Goal: Check status: Check status

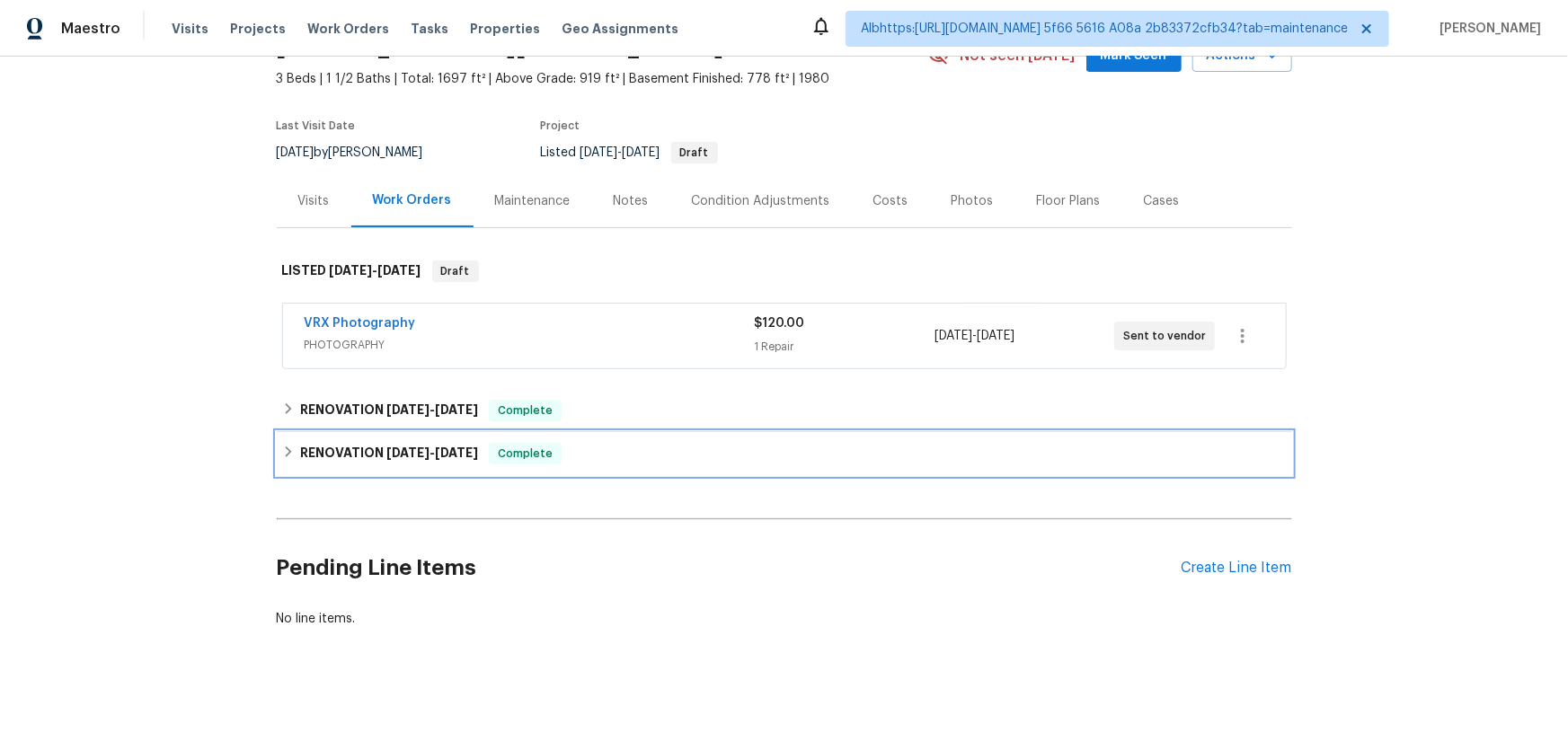
click at [372, 432] on div "RENOVATION 9/16/25 - 10/6/25 Complete" at bounding box center [784, 453] width 1015 height 43
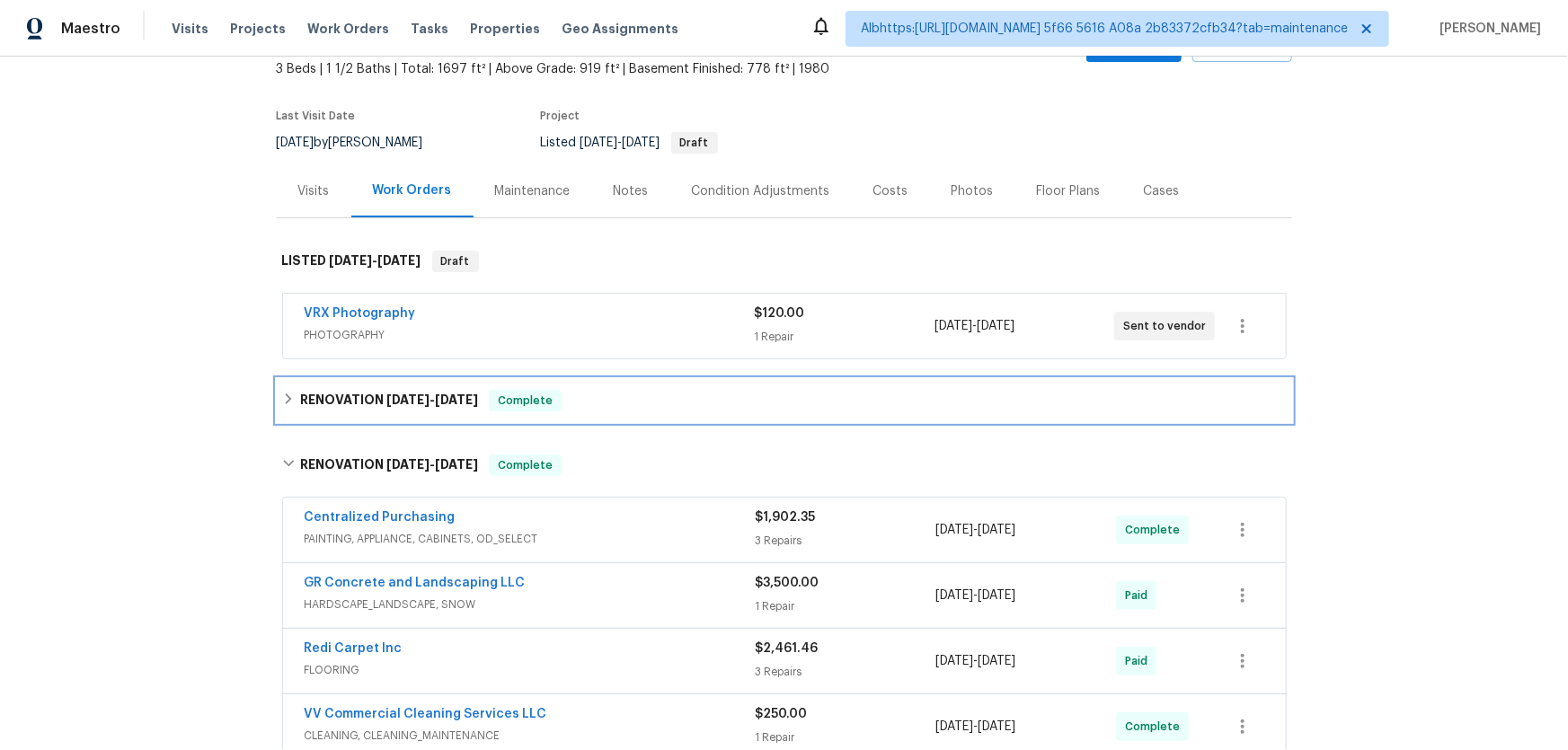
click at [379, 389] on h6 "RENOVATION 10/7/25 - 10/8/25" at bounding box center [389, 400] width 178 height 21
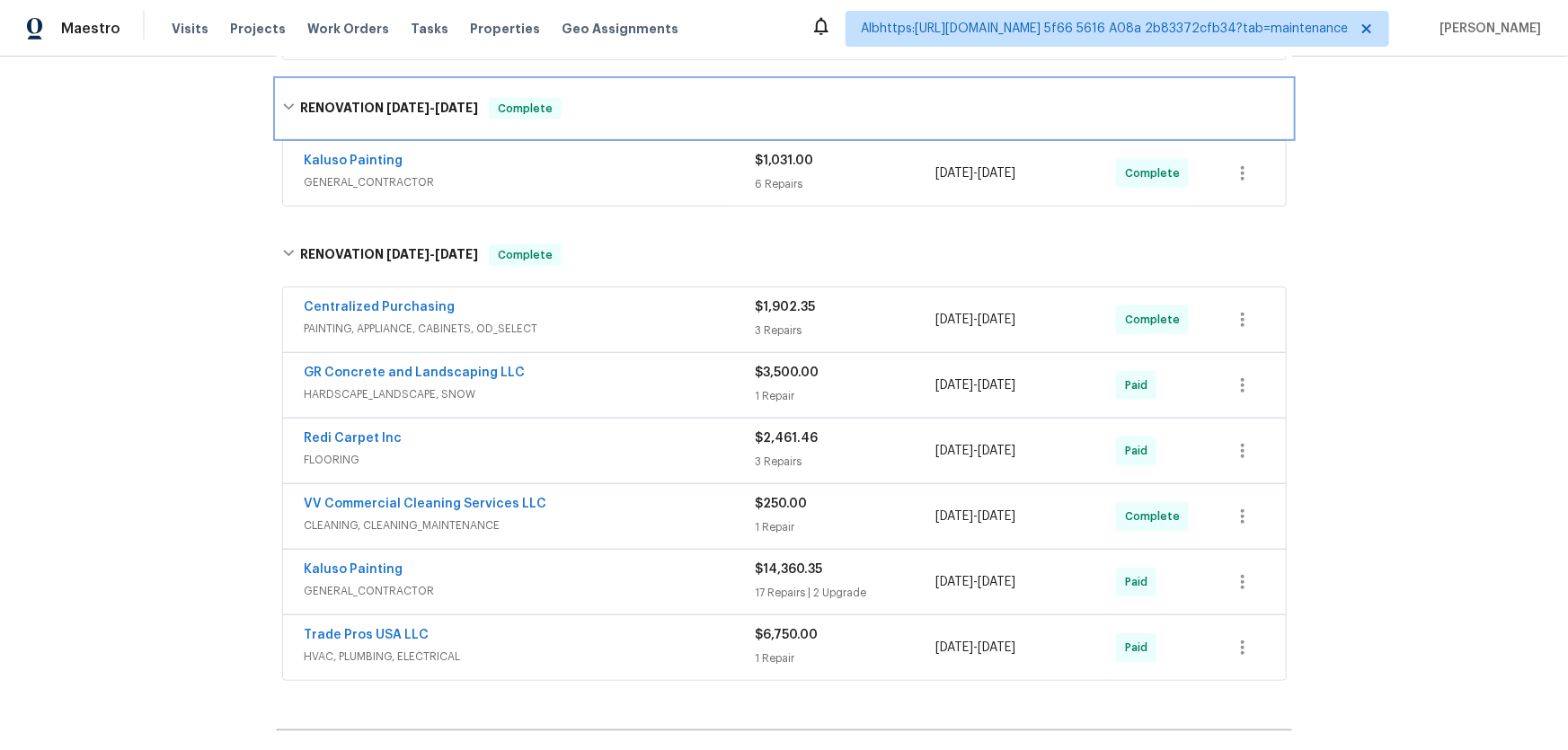
scroll to position [598, 0]
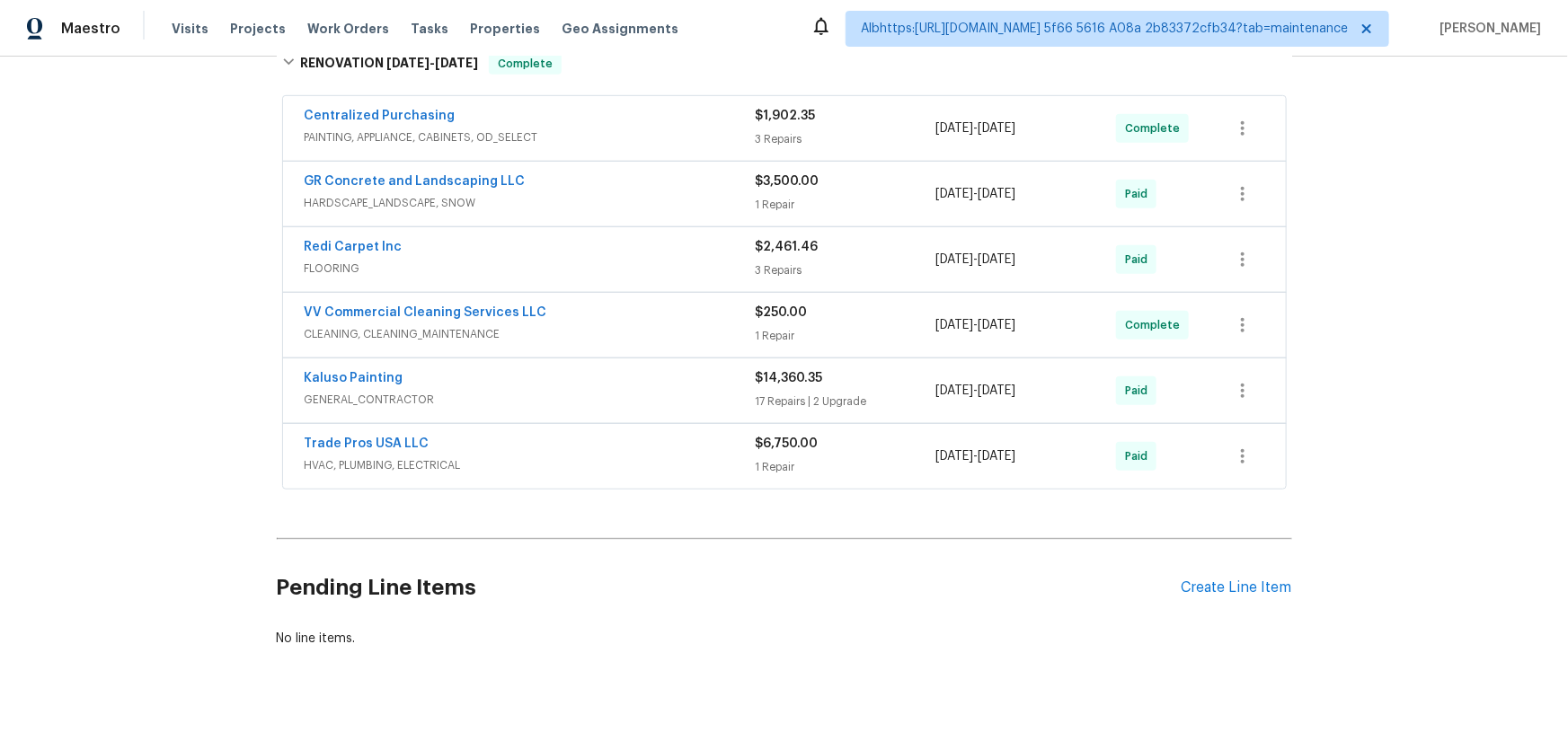
drag, startPoint x: 185, startPoint y: 362, endPoint x: 237, endPoint y: 432, distance: 87.2
click at [185, 362] on div "Back to all projects 1133 North Laytona Dr, Layton, UT 84041 3 Beds | 1 1/2 Bat…" at bounding box center [784, 404] width 1568 height 694
click at [243, 264] on div "Back to all projects 1133 North Laytona Dr, Layton, UT 84041 3 Beds | 1 1/2 Bat…" at bounding box center [784, 404] width 1568 height 694
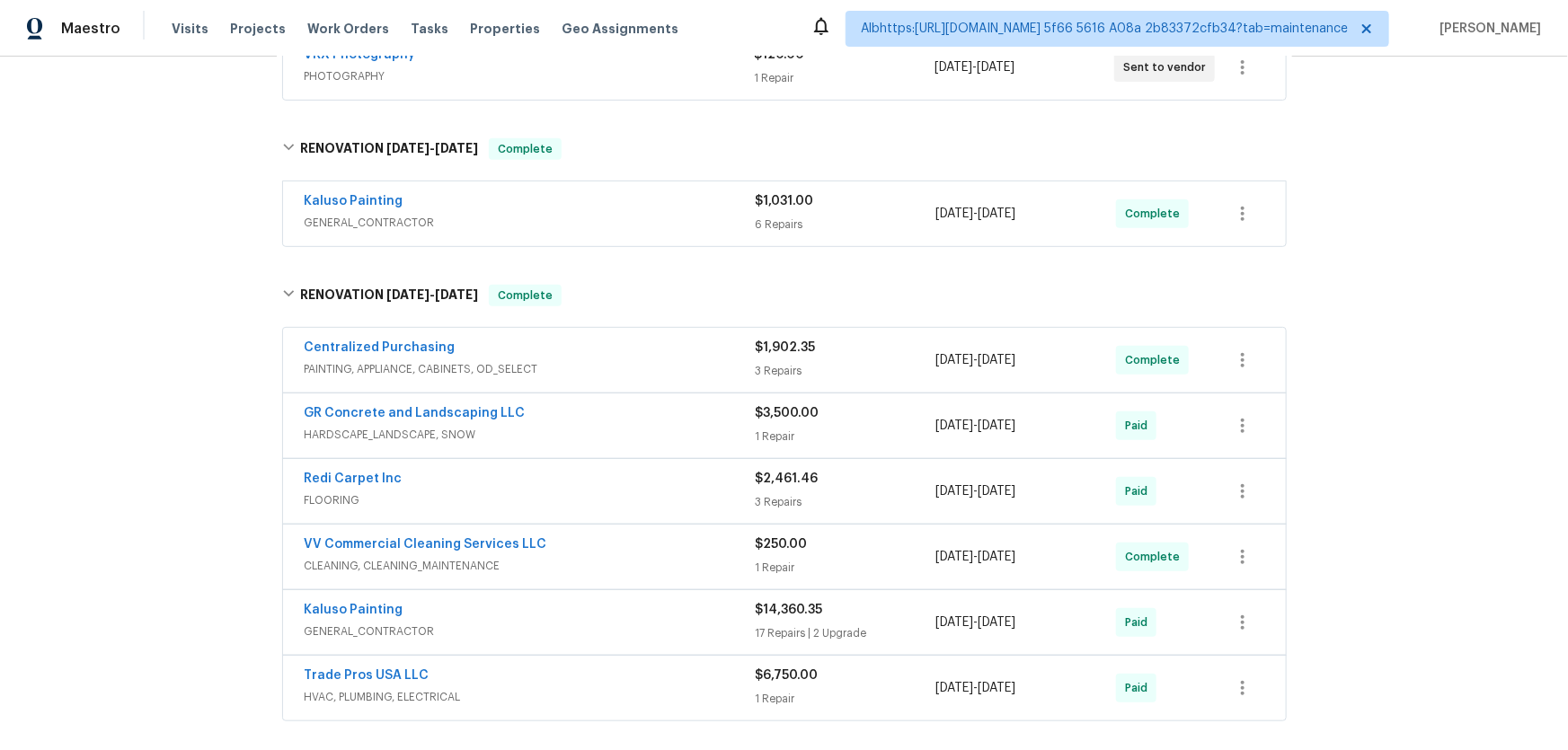
scroll to position [0, 0]
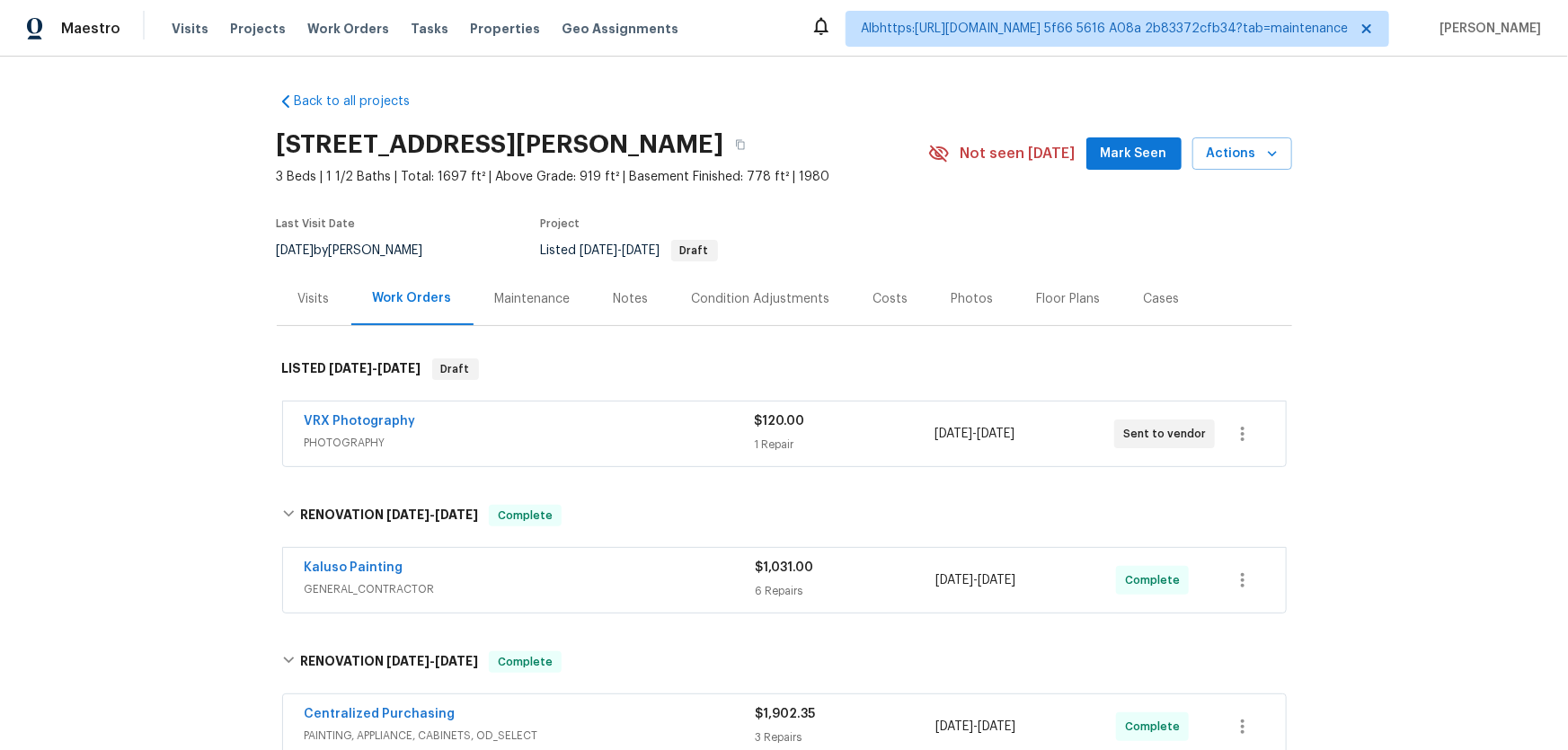
click at [218, 465] on div "Back to all projects 1133 North Laytona Dr, Layton, UT 84041 3 Beds | 1 1/2 Bat…" at bounding box center [784, 404] width 1568 height 694
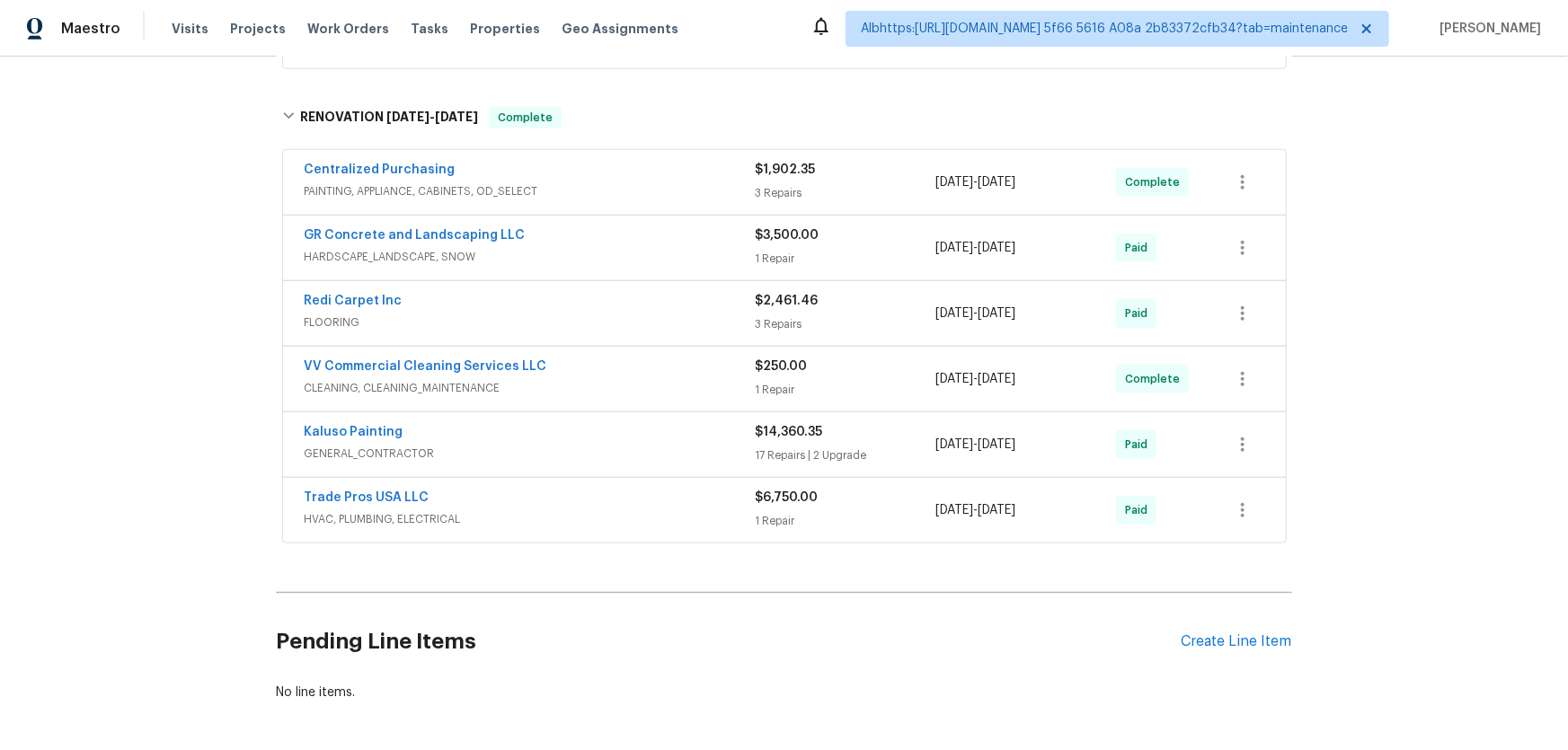
scroll to position [54, 0]
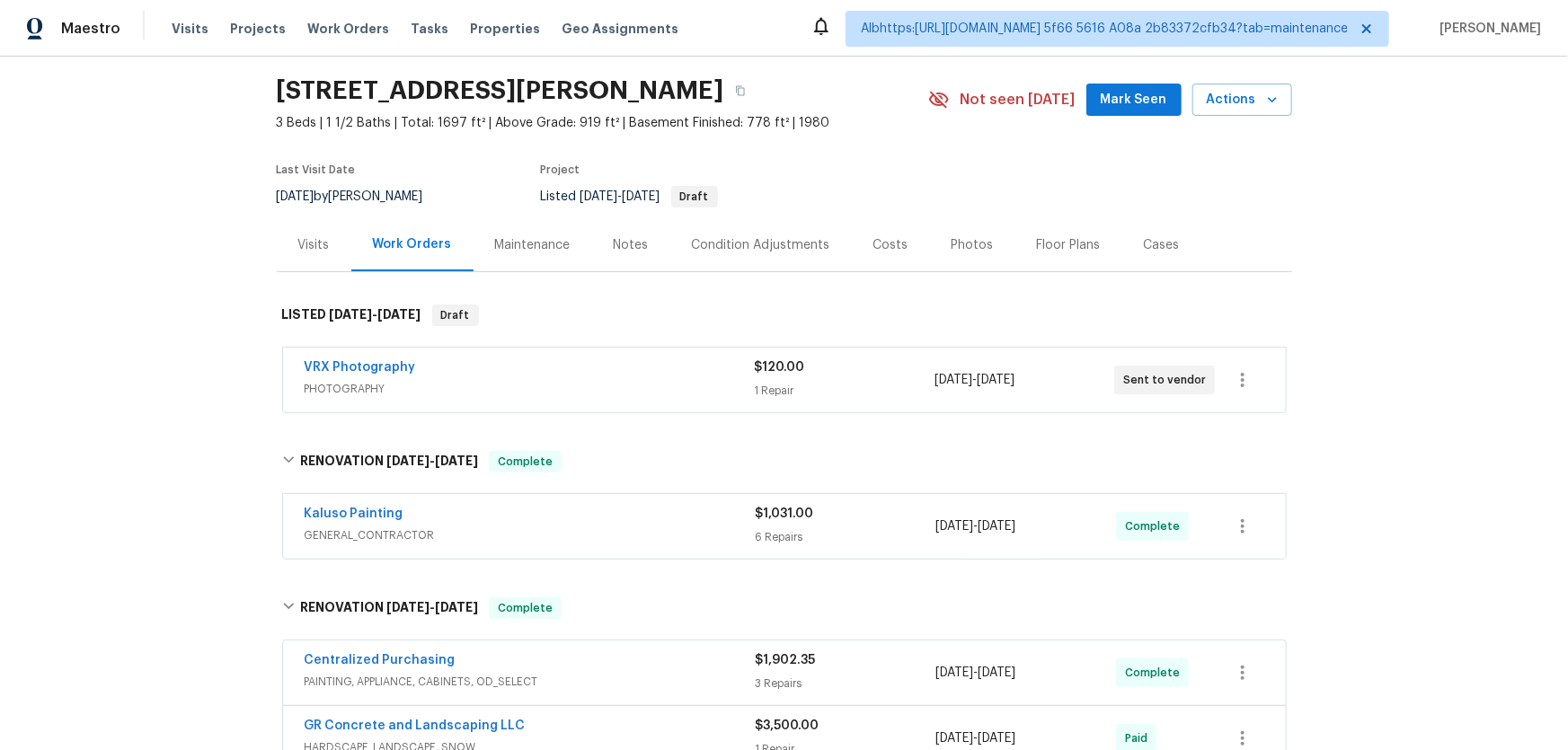
click at [131, 251] on div "Back to all projects 1133 North Laytona Dr, Layton, UT 84041 3 Beds | 1 1/2 Bat…" at bounding box center [784, 404] width 1568 height 694
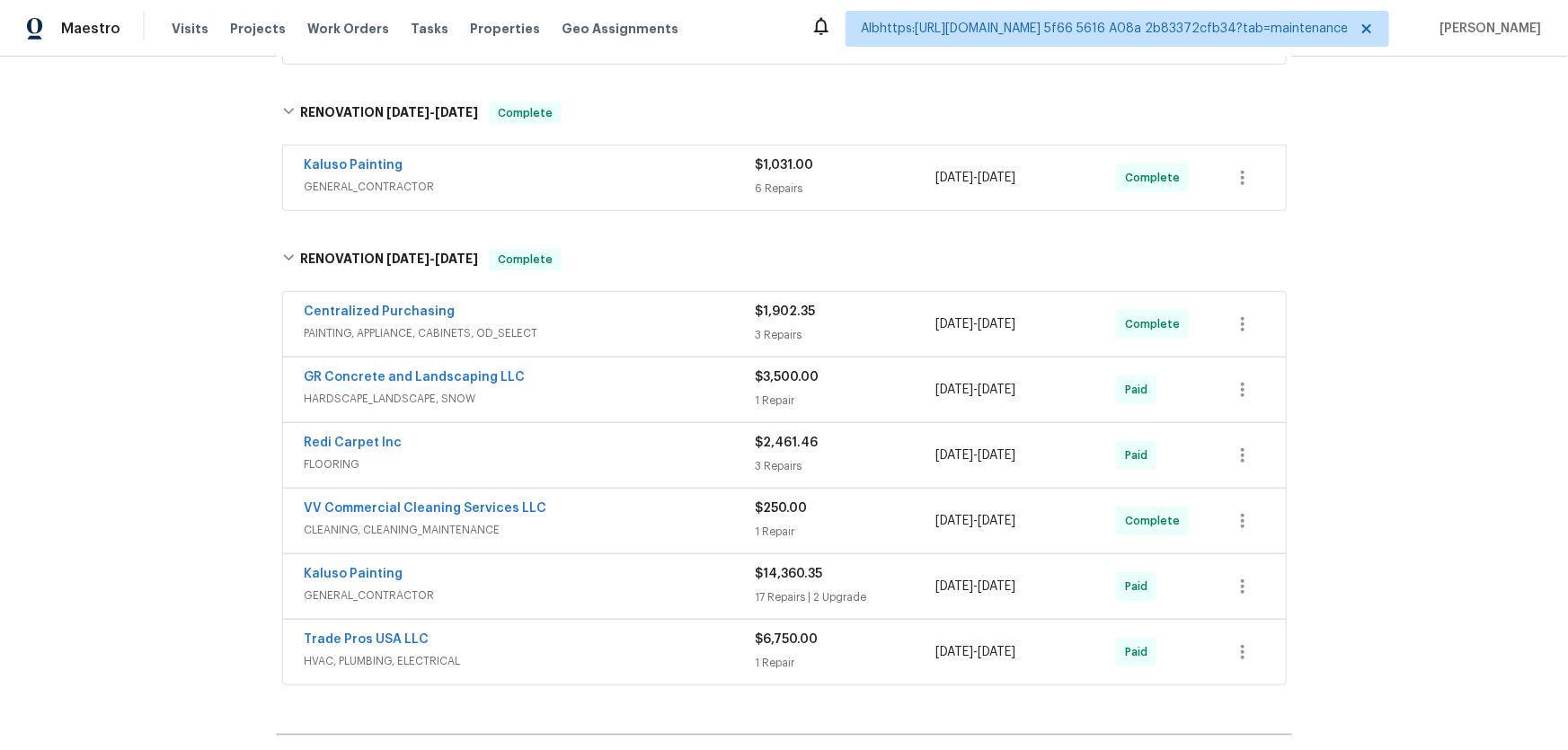
click at [160, 326] on div "Back to all projects 1133 North Laytona Dr, Layton, UT 84041 3 Beds | 1 1/2 Bat…" at bounding box center [784, 404] width 1568 height 694
click at [167, 312] on div "Back to all projects 1133 North Laytona Dr, Layton, UT 84041 3 Beds | 1 1/2 Bat…" at bounding box center [784, 404] width 1568 height 694
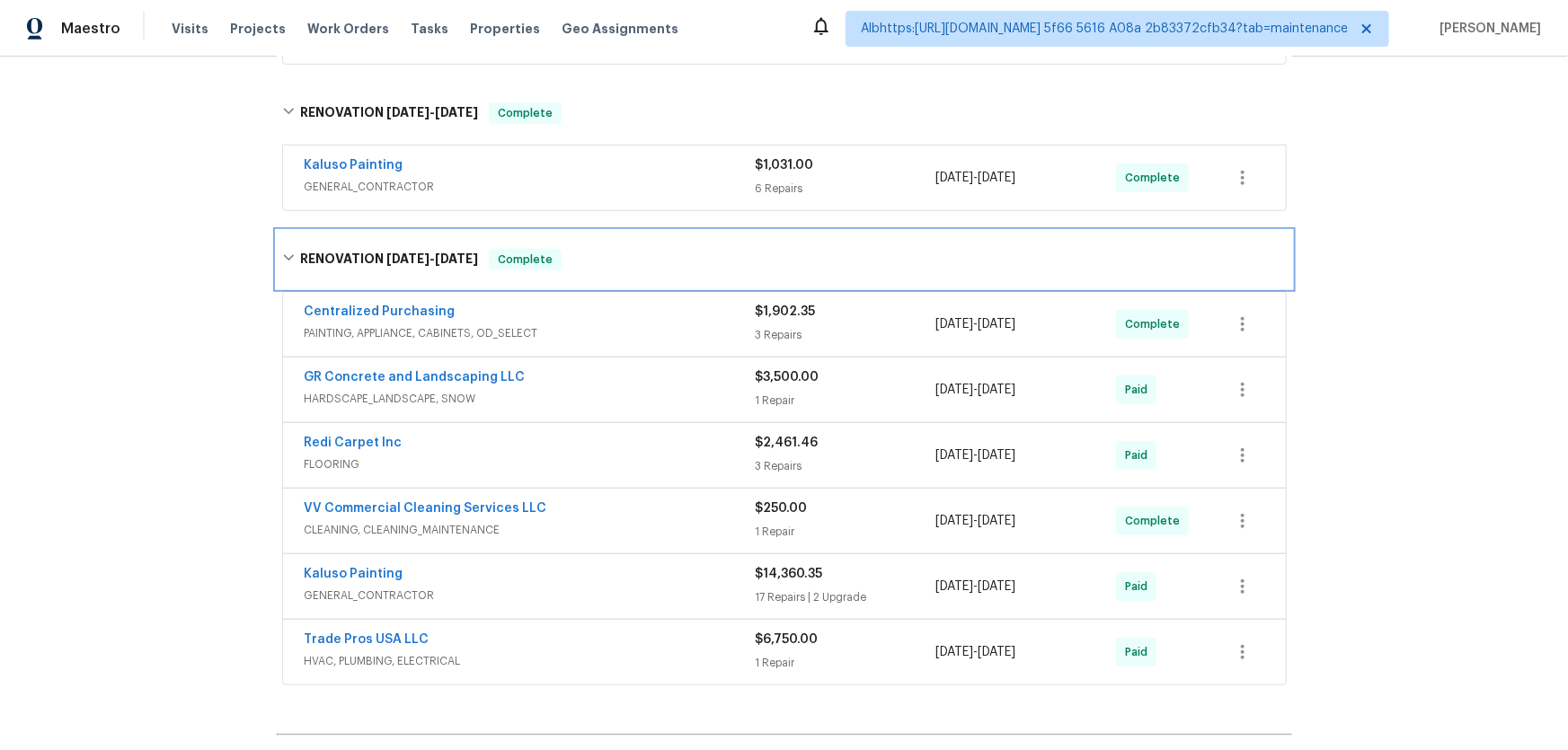
click at [287, 270] on div "RENOVATION 9/16/25 - 10/6/25 Complete" at bounding box center [784, 259] width 1004 height 21
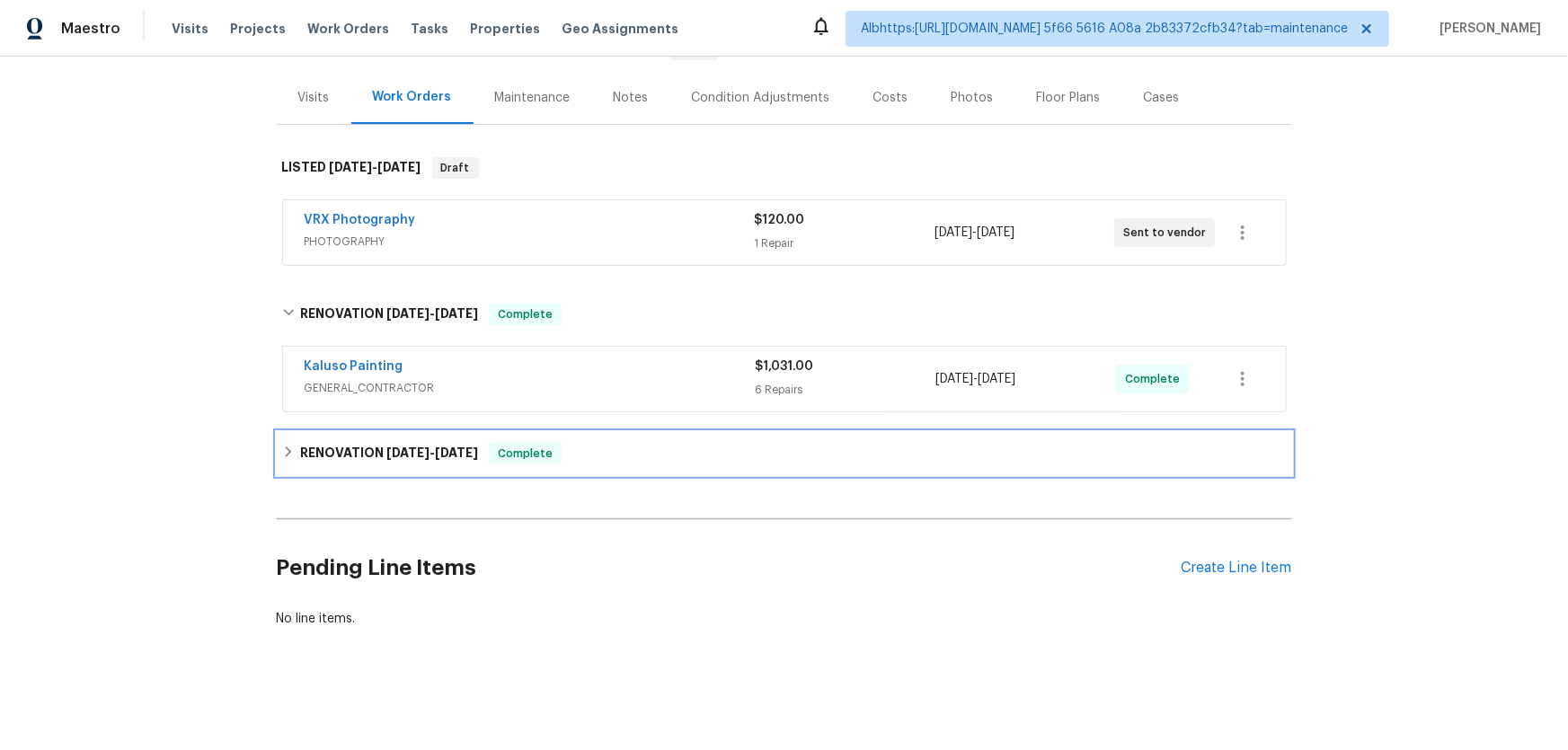
click at [326, 432] on div "RENOVATION 9/16/25 - 10/6/25 Complete" at bounding box center [784, 453] width 1015 height 43
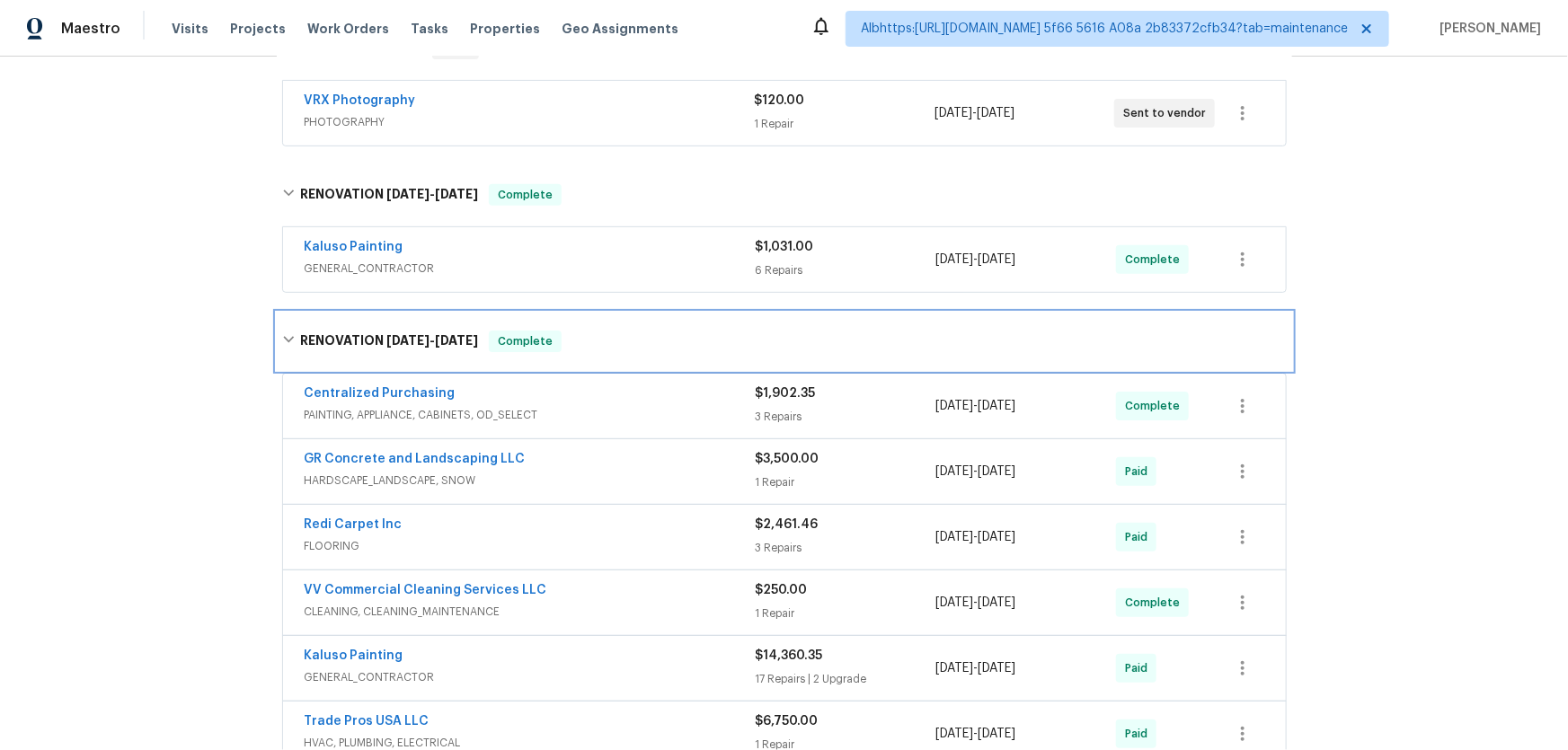
scroll to position [459, 0]
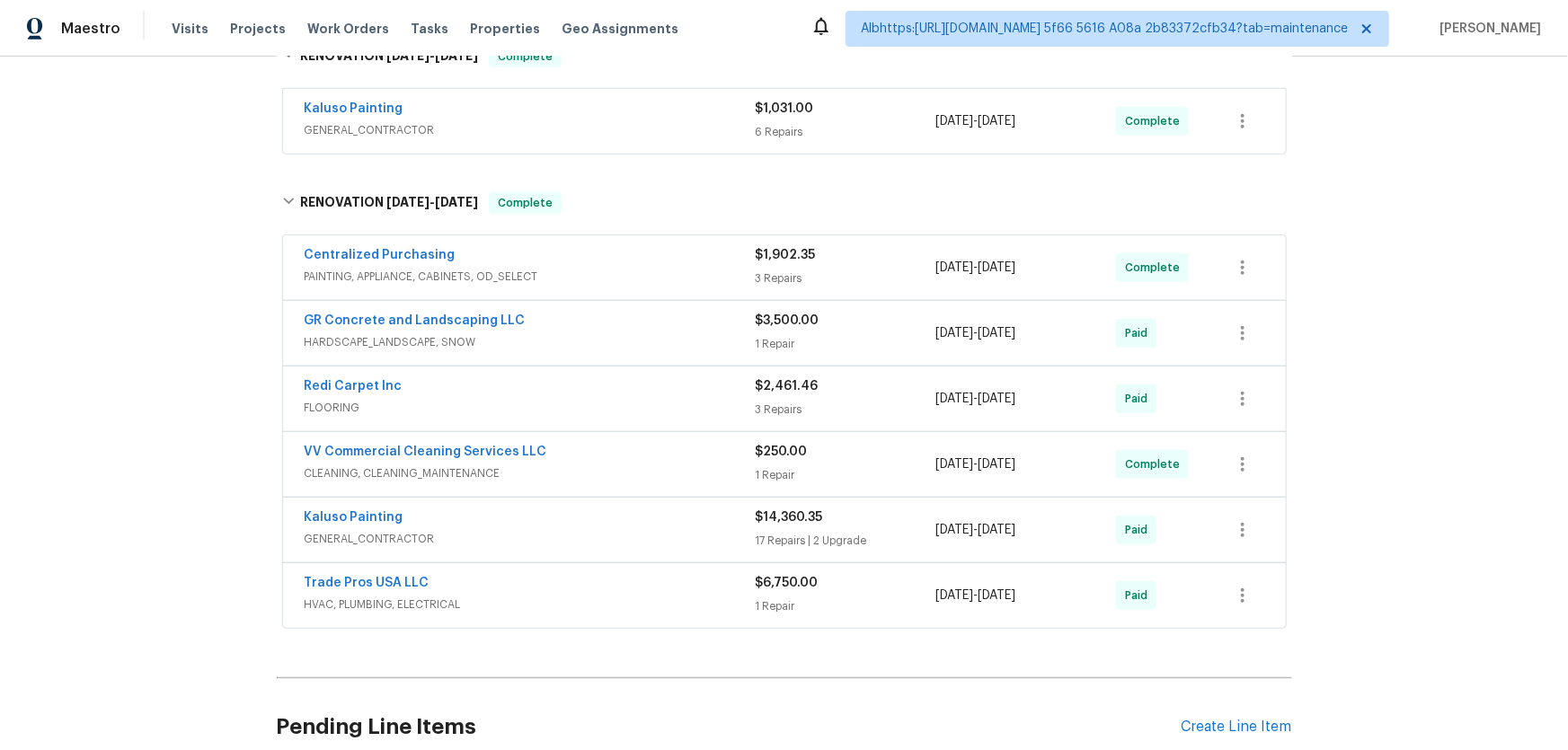
click at [179, 342] on div "Back to all projects 1133 North Laytona Dr, Layton, UT 84041 3 Beds | 1 1/2 Bat…" at bounding box center [784, 404] width 1568 height 694
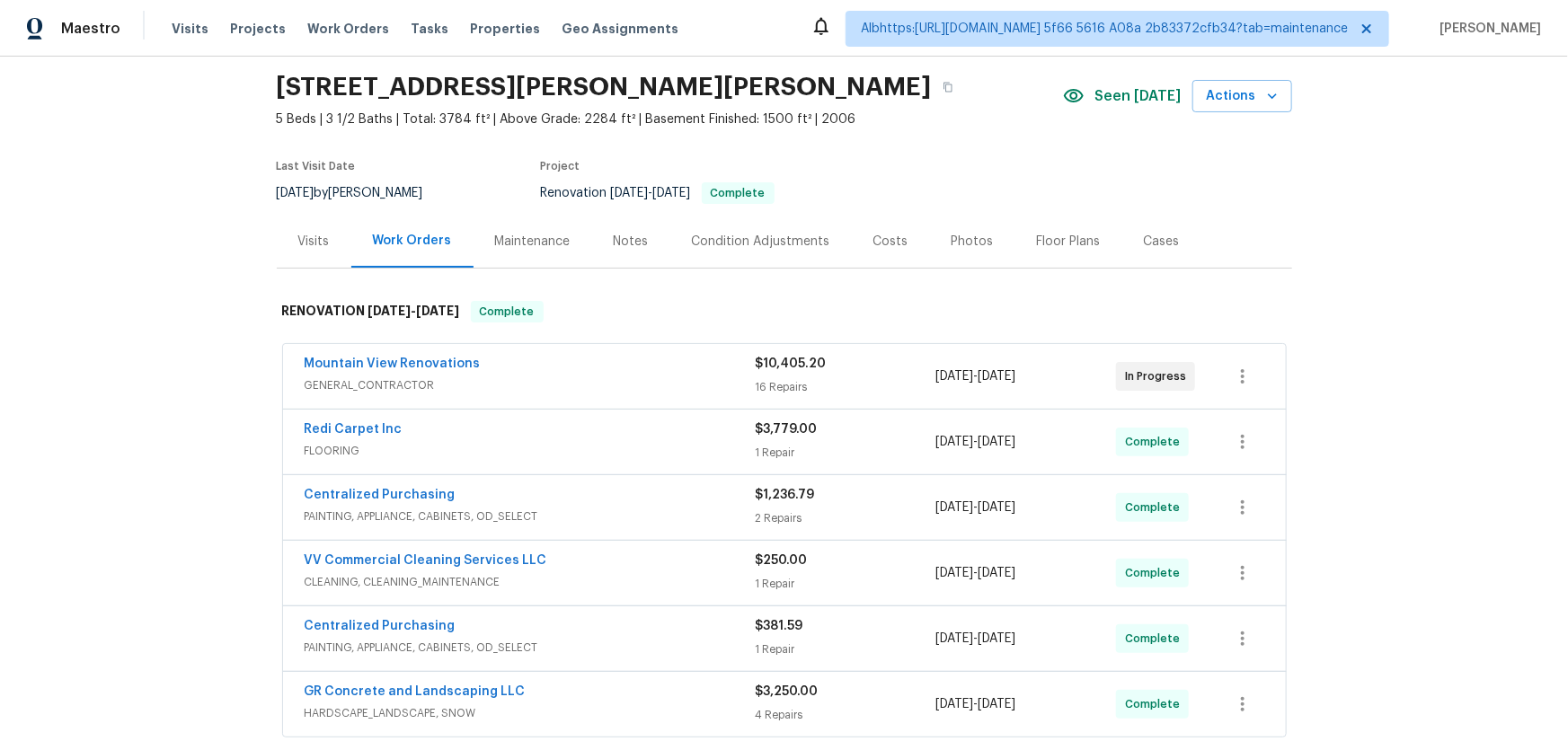
scroll to position [334, 0]
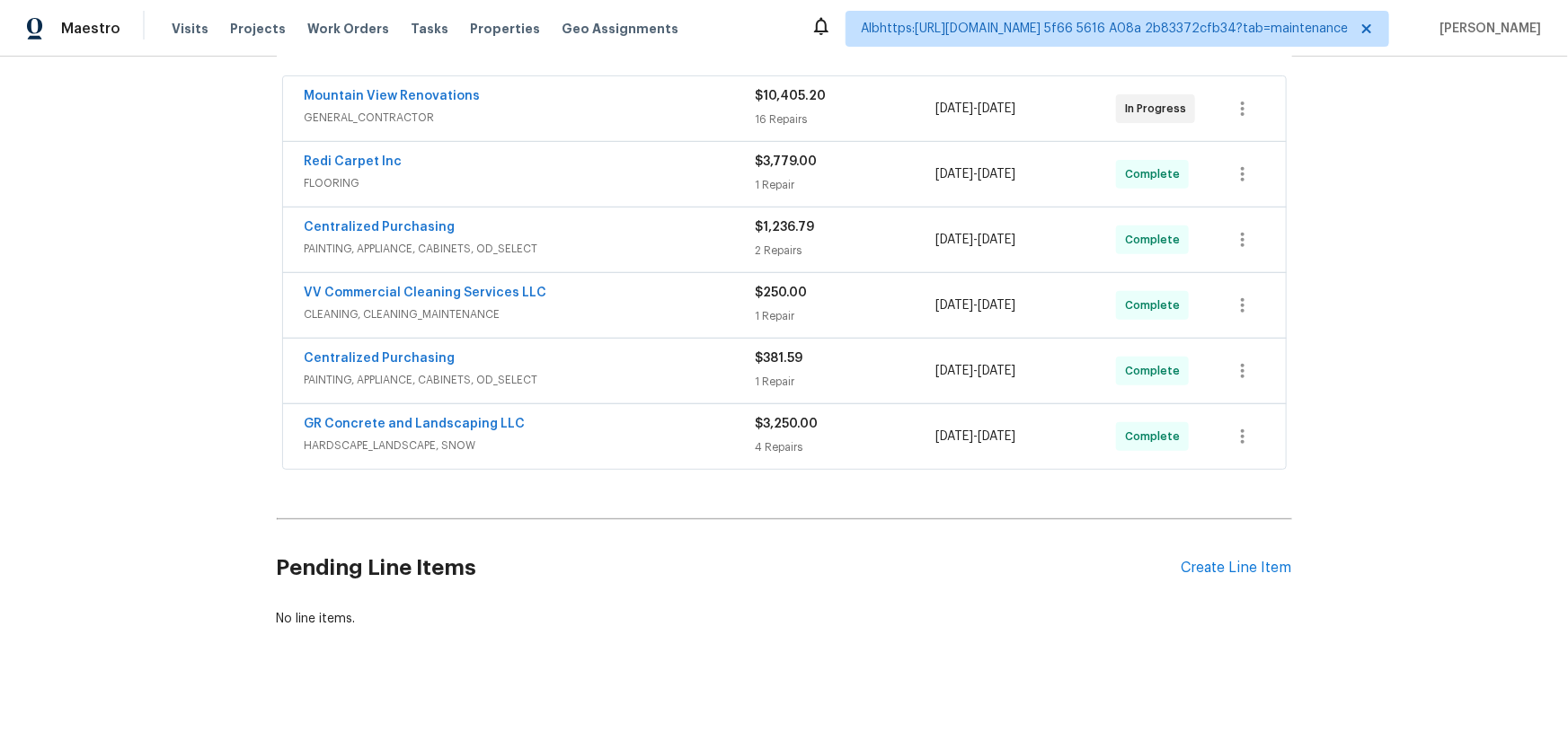
click at [231, 480] on div "Back to all projects 14649 S Quiet Glen Dr, Herriman, UT 84096 5 Beds | 3 1/2 B…" at bounding box center [784, 404] width 1568 height 694
click at [202, 248] on div "Back to all projects 14649 S Quiet Glen Dr, Herriman, UT 84096 5 Beds | 3 1/2 B…" at bounding box center [784, 404] width 1568 height 694
click at [160, 399] on div "Back to all projects 14649 S Quiet Glen Dr, Herriman, UT 84096 5 Beds | 3 1/2 B…" at bounding box center [784, 404] width 1568 height 694
click at [141, 455] on div "Back to all projects 14649 S Quiet Glen Dr, Herriman, UT 84096 5 Beds | 3 1/2 B…" at bounding box center [784, 404] width 1568 height 694
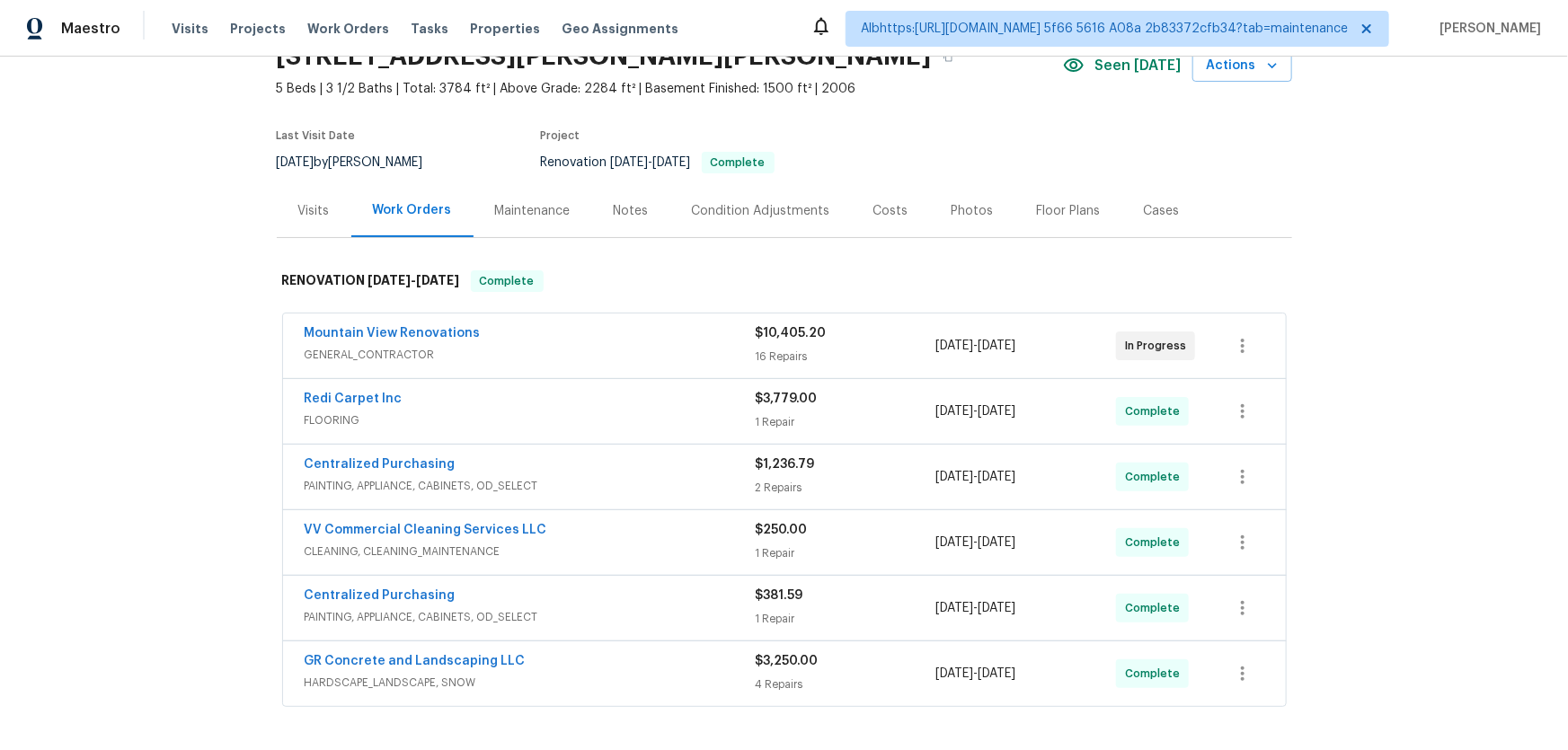
scroll to position [334, 0]
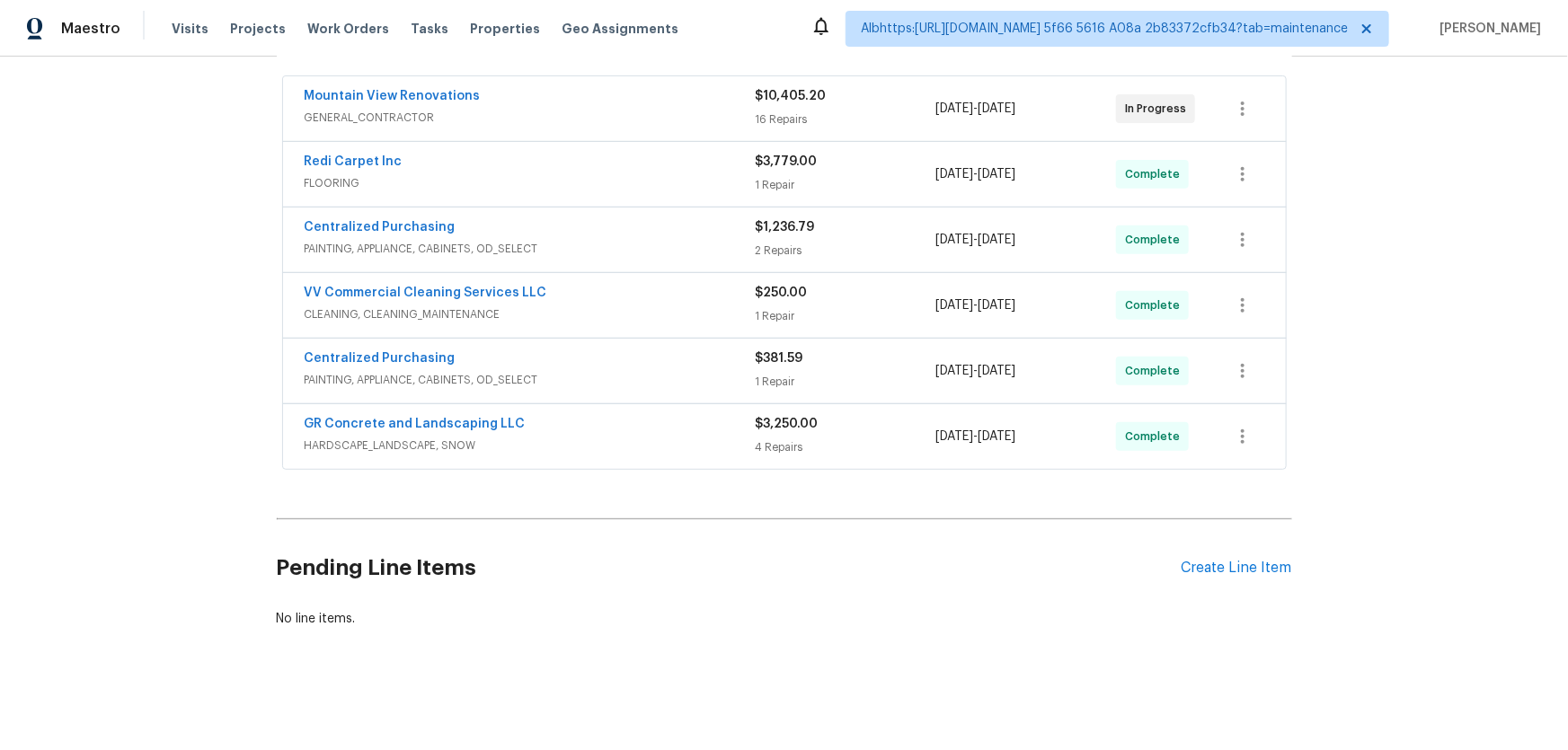
click at [176, 326] on div "Back to all projects 14649 S Quiet Glen Dr, Herriman, UT 84096 5 Beds | 3 1/2 B…" at bounding box center [784, 404] width 1568 height 694
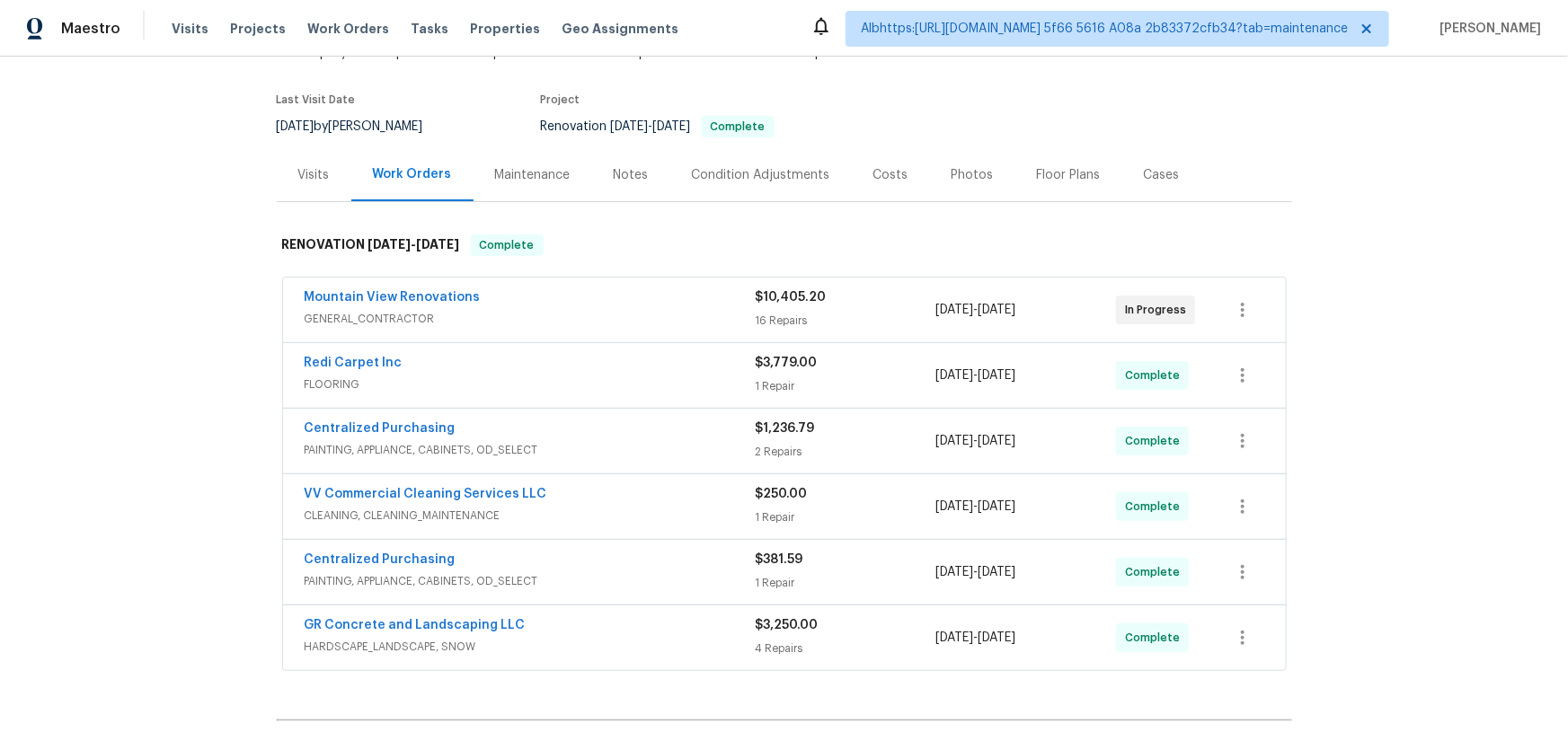
scroll to position [0, 0]
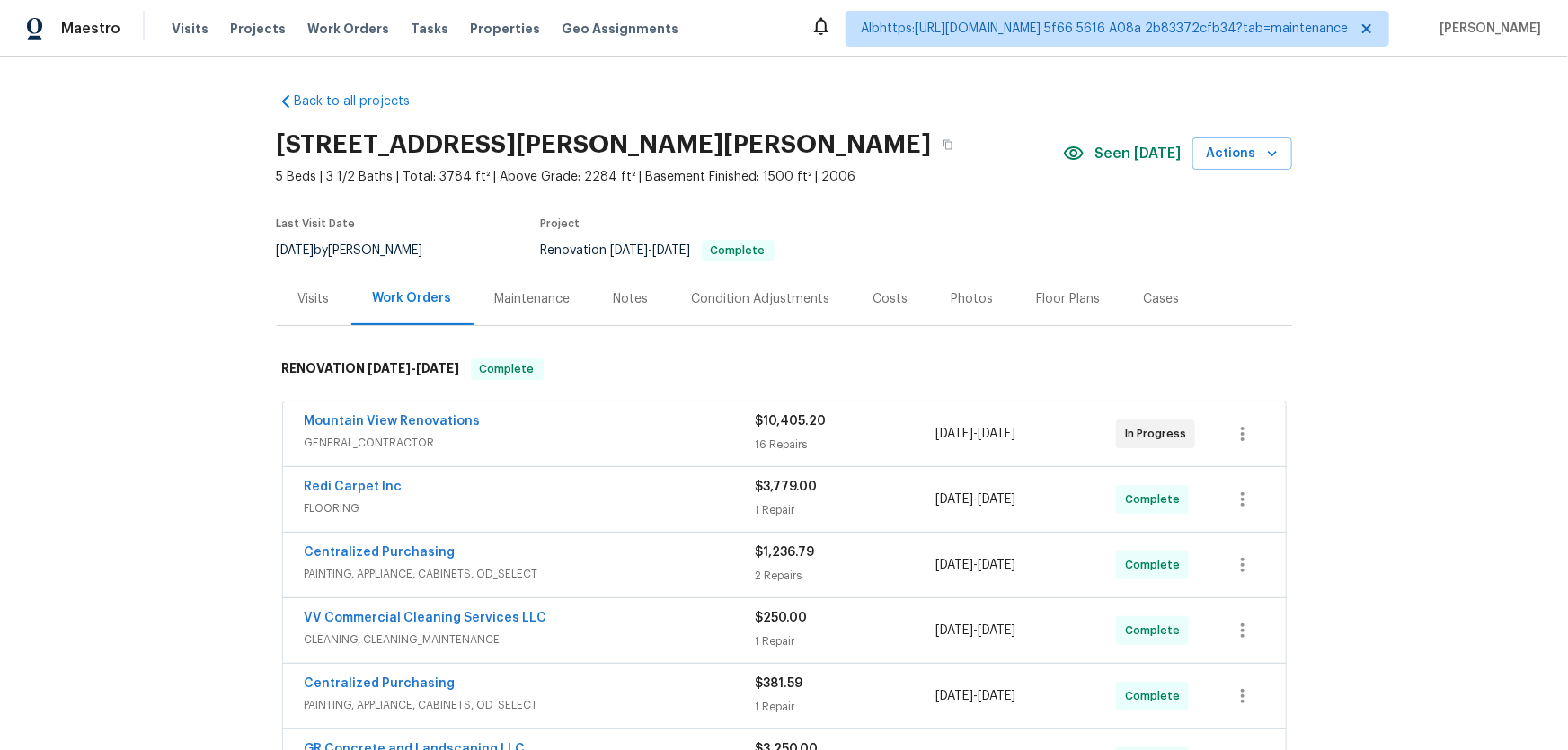
click at [160, 361] on div "Back to all projects 14649 S Quiet Glen Dr, Herriman, UT 84096 5 Beds | 3 1/2 B…" at bounding box center [784, 404] width 1568 height 694
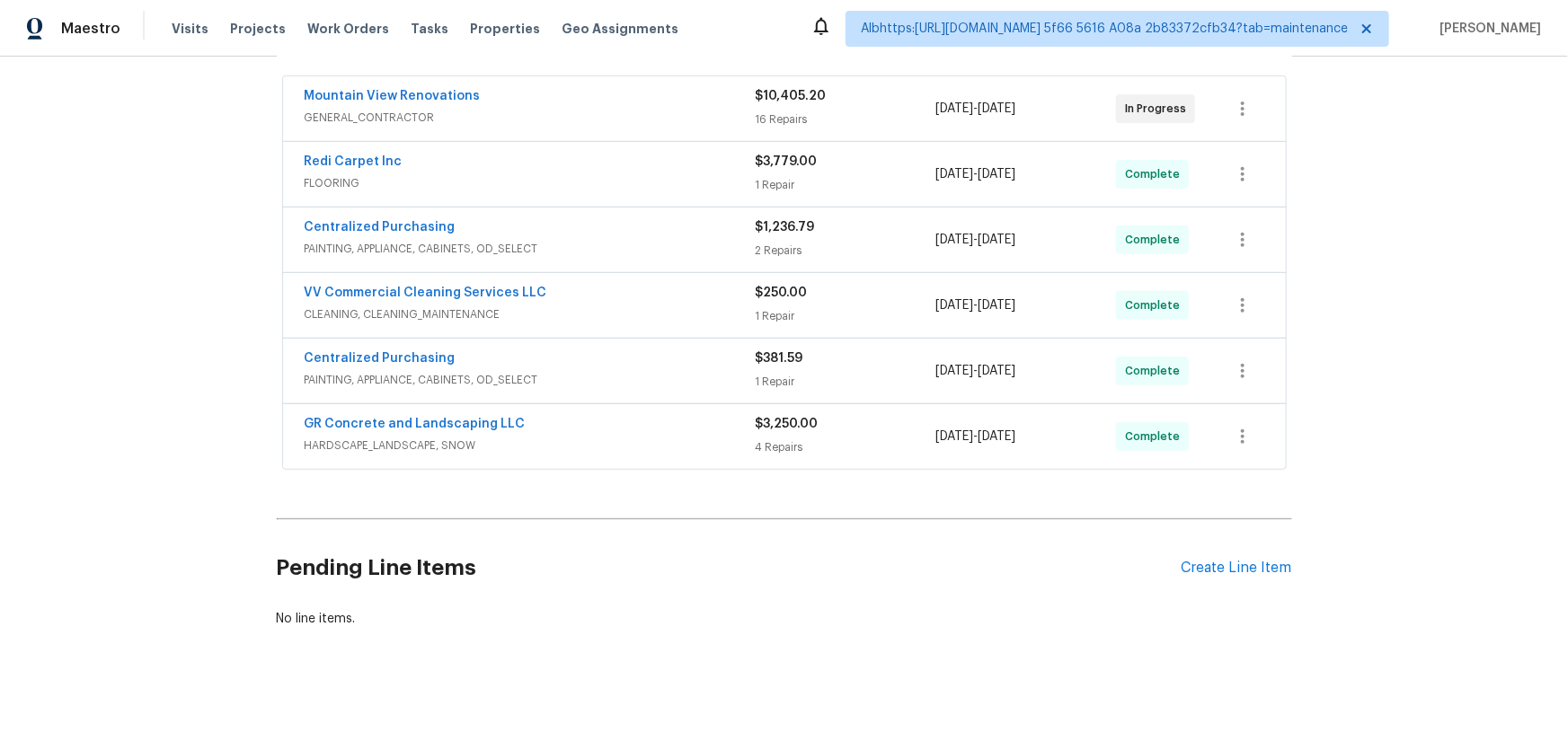
scroll to position [334, 0]
click at [110, 434] on div "Back to all projects 14649 S Quiet Glen Dr, Herriman, UT 84096 5 Beds | 3 1/2 B…" at bounding box center [784, 404] width 1568 height 694
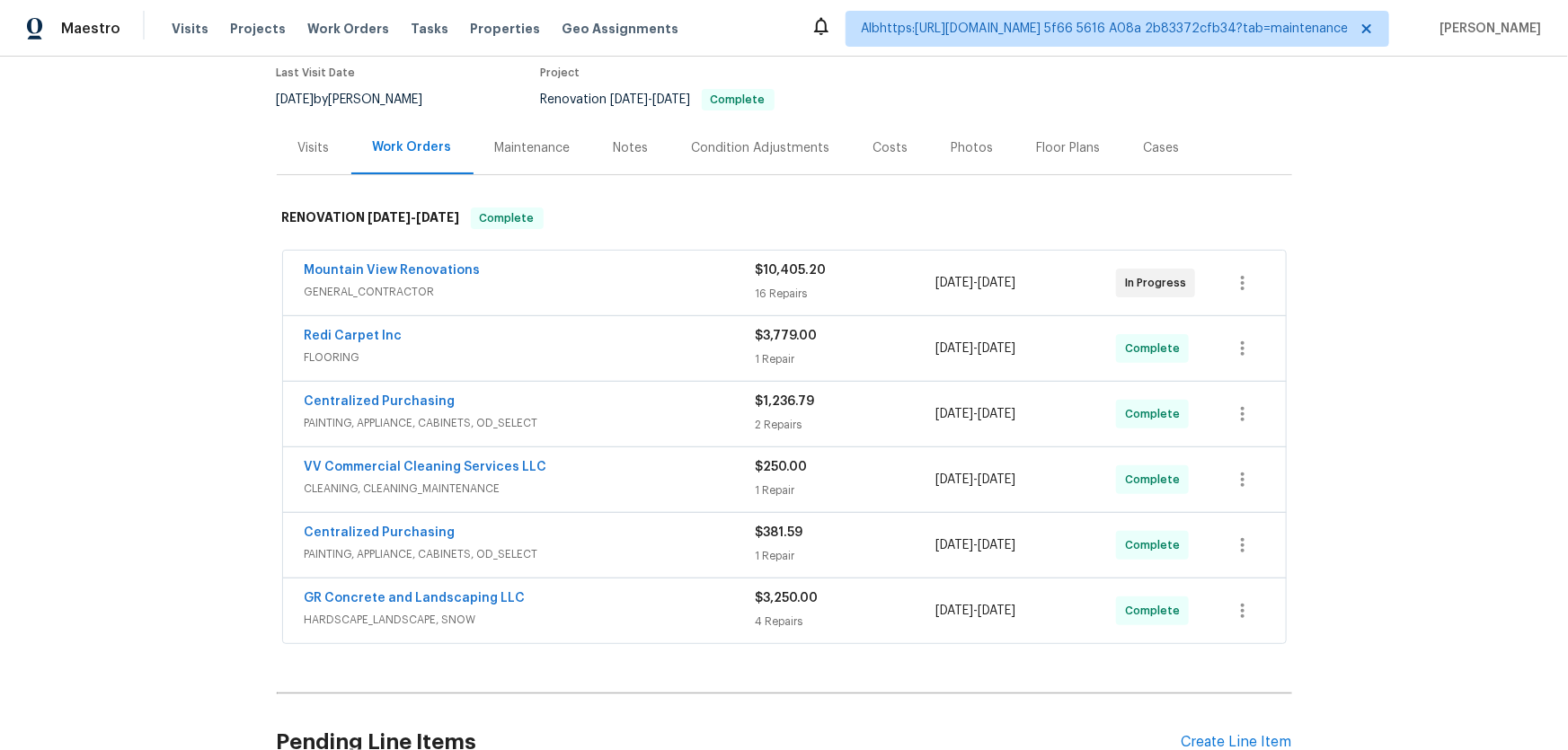
scroll to position [0, 0]
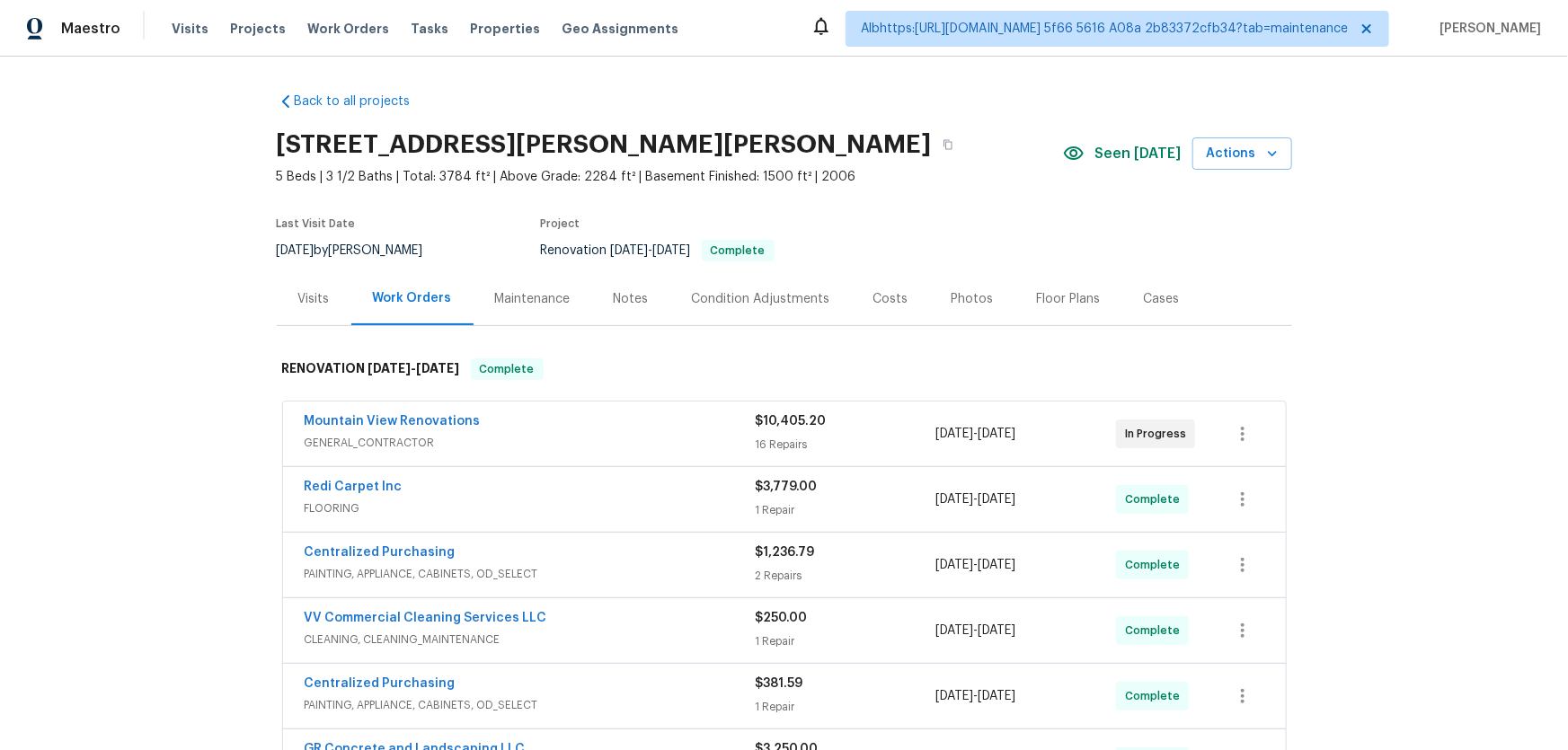
click at [199, 419] on div "Back to all projects 14649 S Quiet Glen Dr, Herriman, UT 84096 5 Beds | 3 1/2 B…" at bounding box center [784, 404] width 1568 height 694
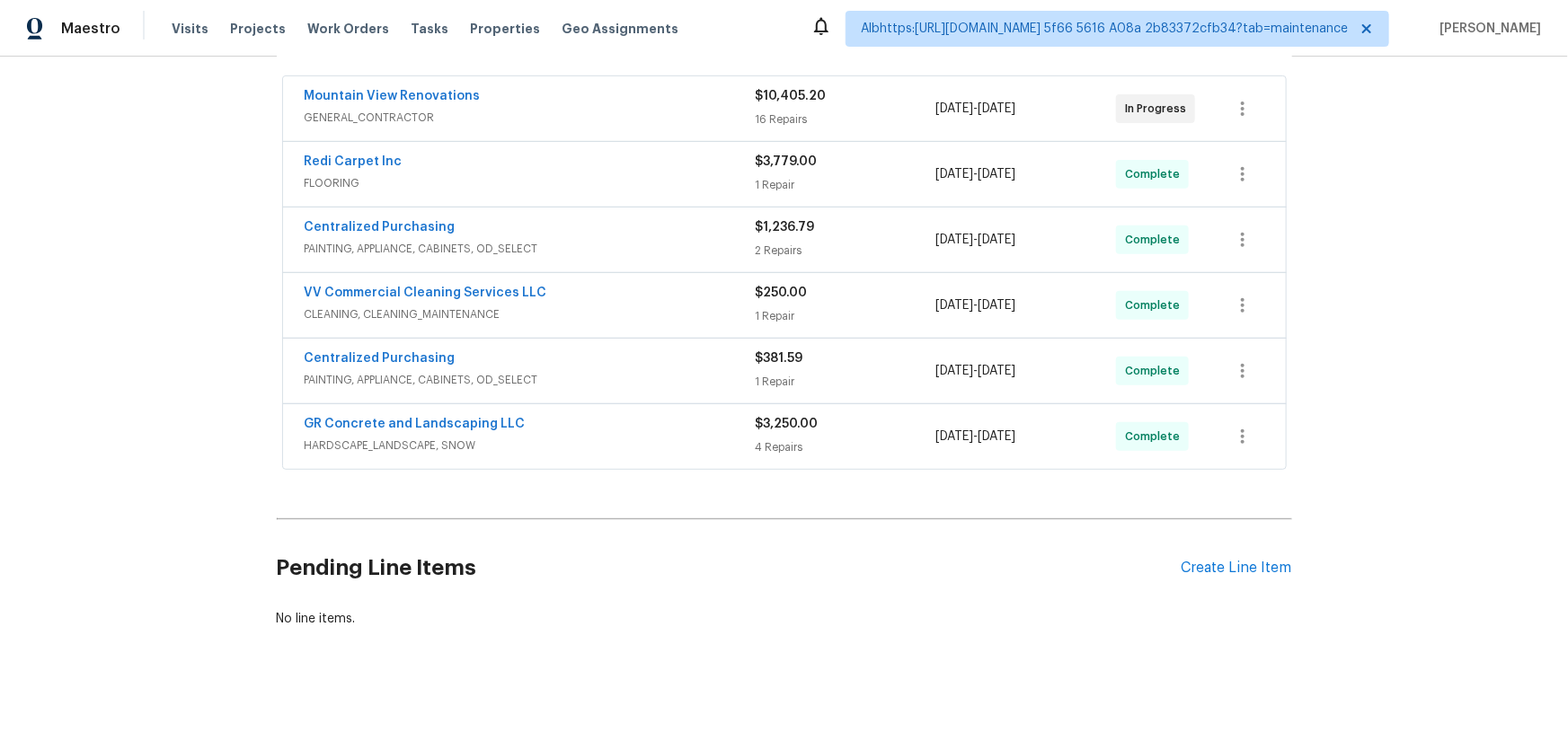
click at [223, 421] on div "Back to all projects 14649 S Quiet Glen Dr, Herriman, UT 84096 5 Beds | 3 1/2 B…" at bounding box center [784, 404] width 1568 height 694
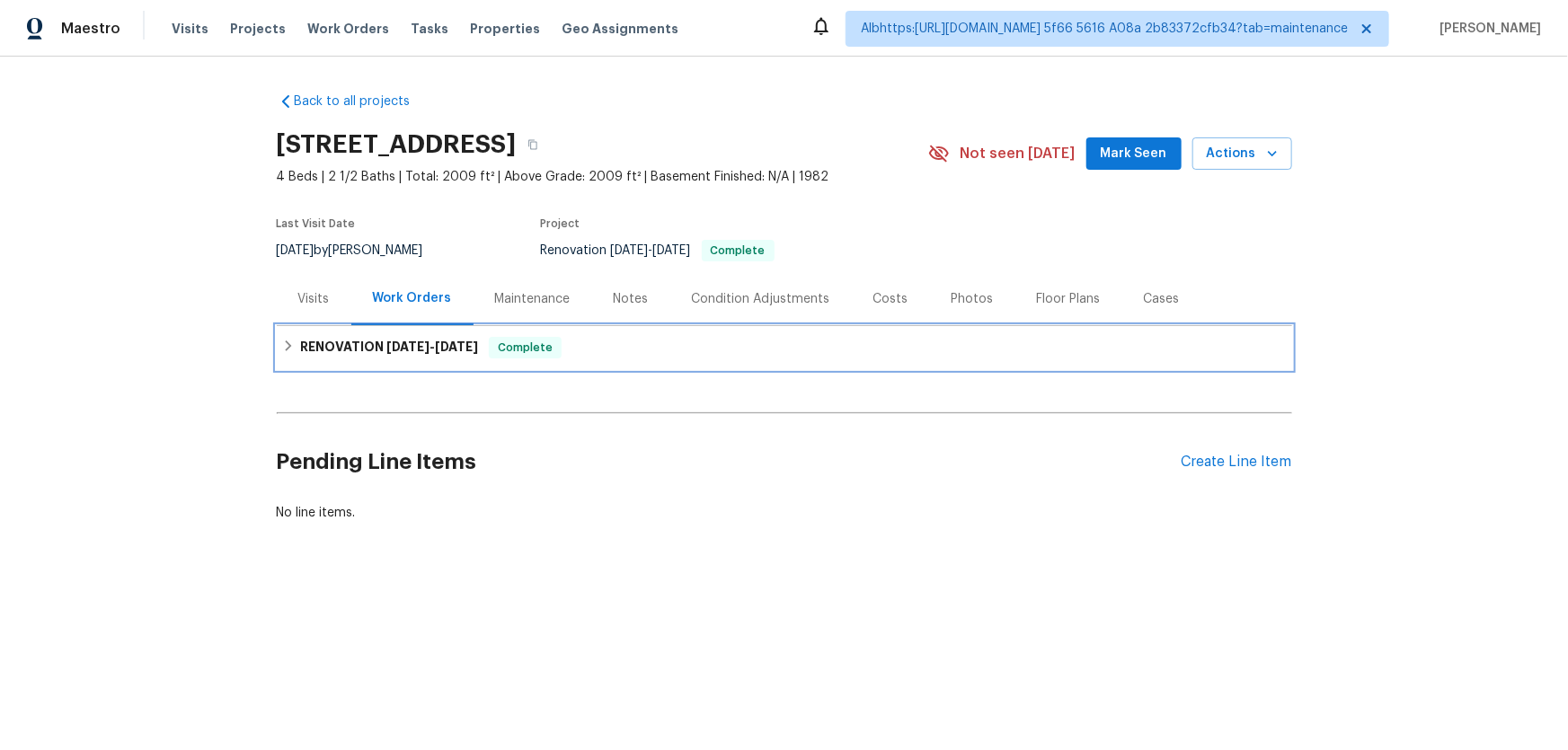
click at [300, 350] on h6 "RENOVATION [DATE] - [DATE]" at bounding box center [389, 348] width 178 height 21
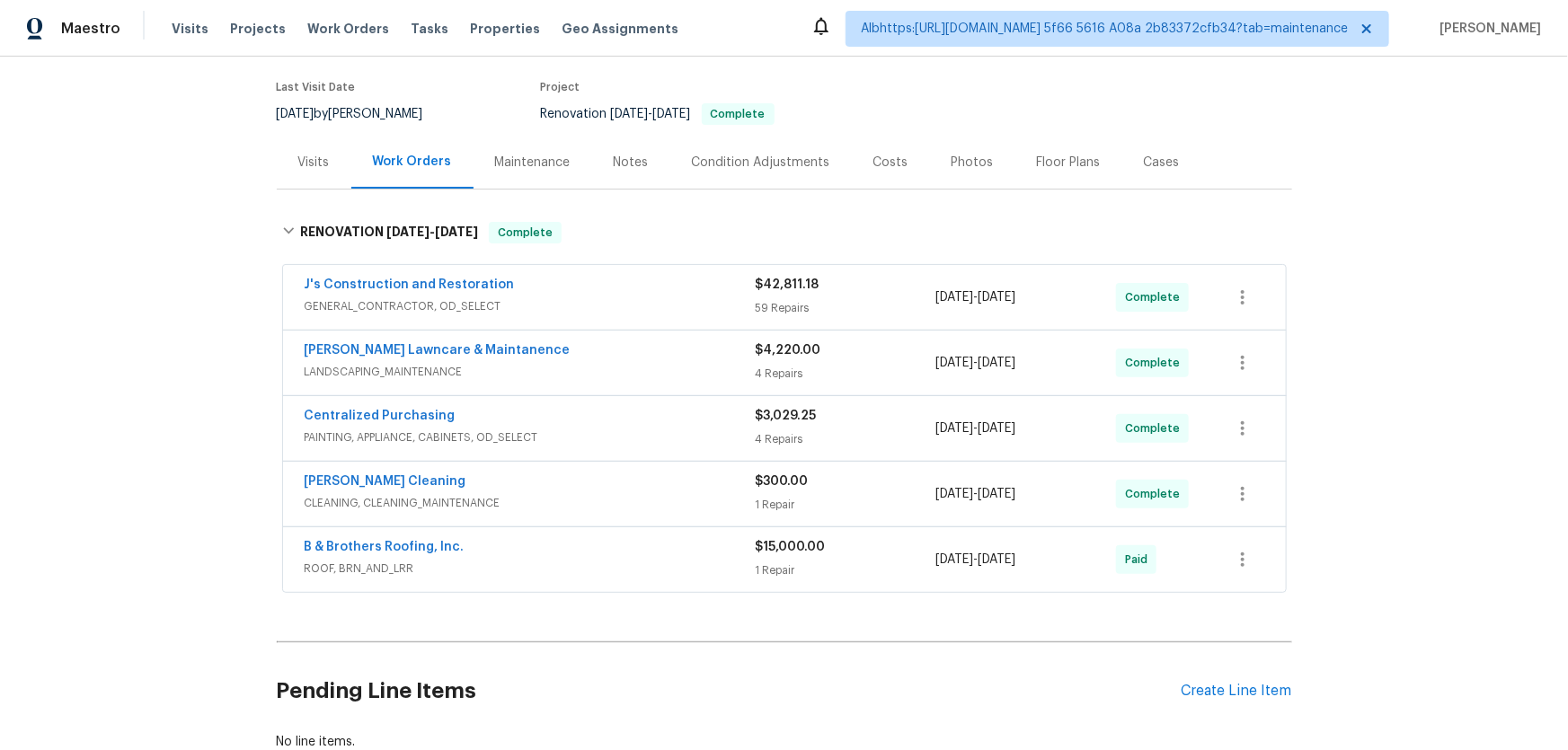
scroll to position [143, 0]
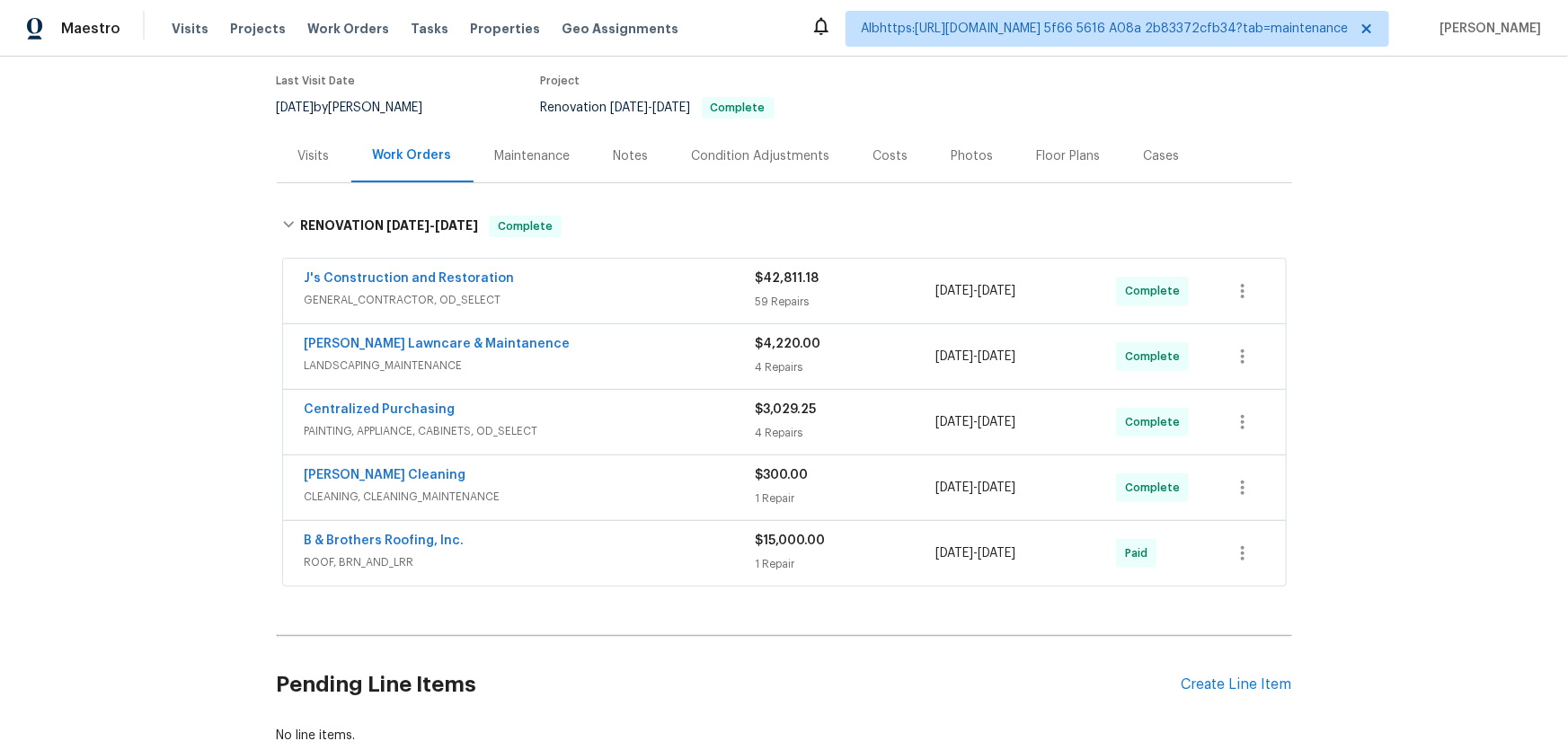
click at [182, 361] on div "Back to all projects [STREET_ADDRESS] 4 Beds | 2 1/2 Baths | Total: 2009 ft² | …" at bounding box center [784, 404] width 1568 height 694
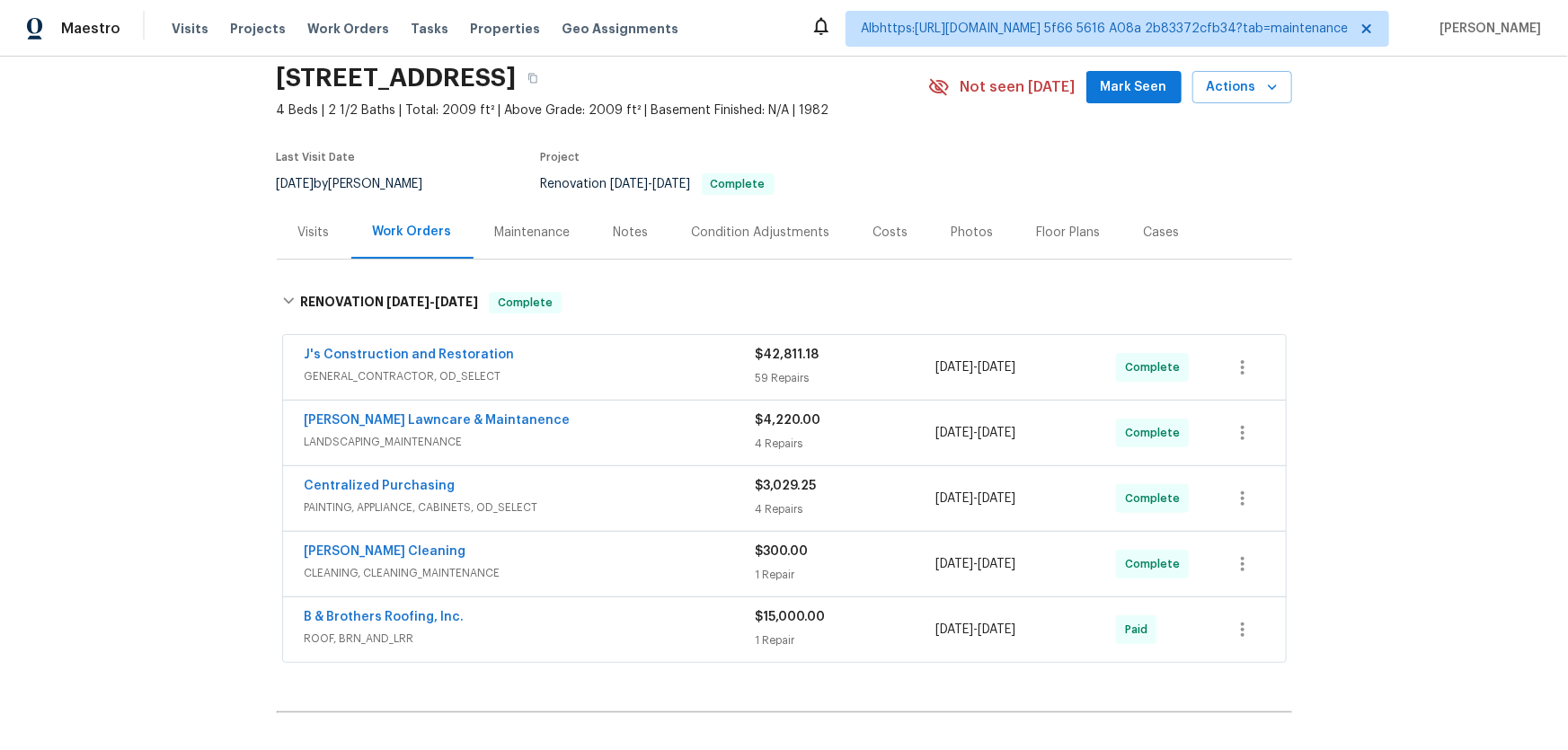
scroll to position [0, 0]
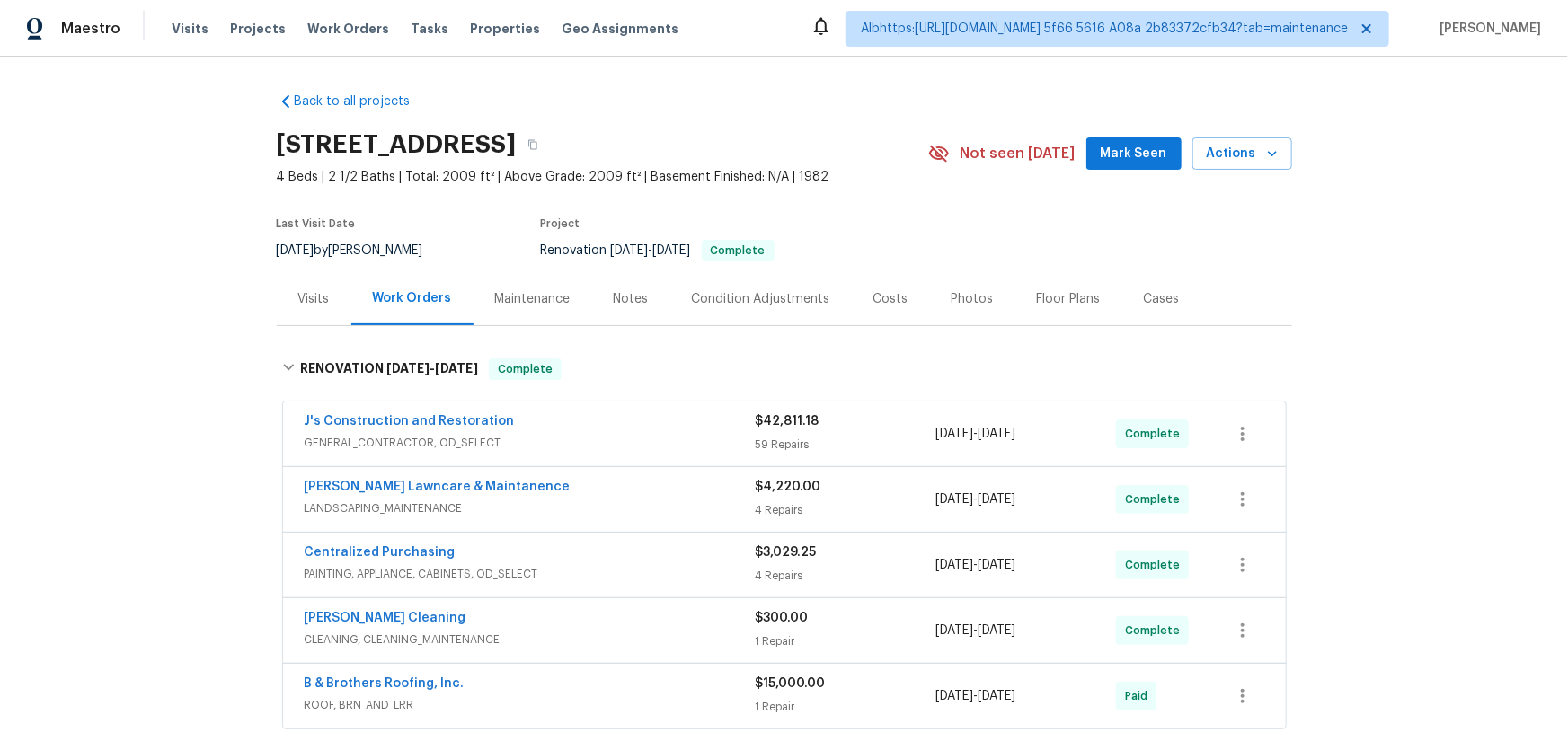
click at [205, 415] on div "Back to all projects [STREET_ADDRESS] 4 Beds | 2 1/2 Baths | Total: 2009 ft² | …" at bounding box center [784, 404] width 1568 height 694
click at [150, 453] on div "Back to all projects 4515 Montril Way, Sacramento, CA 95823 4 Beds | 2 1/2 Bath…" at bounding box center [784, 404] width 1568 height 694
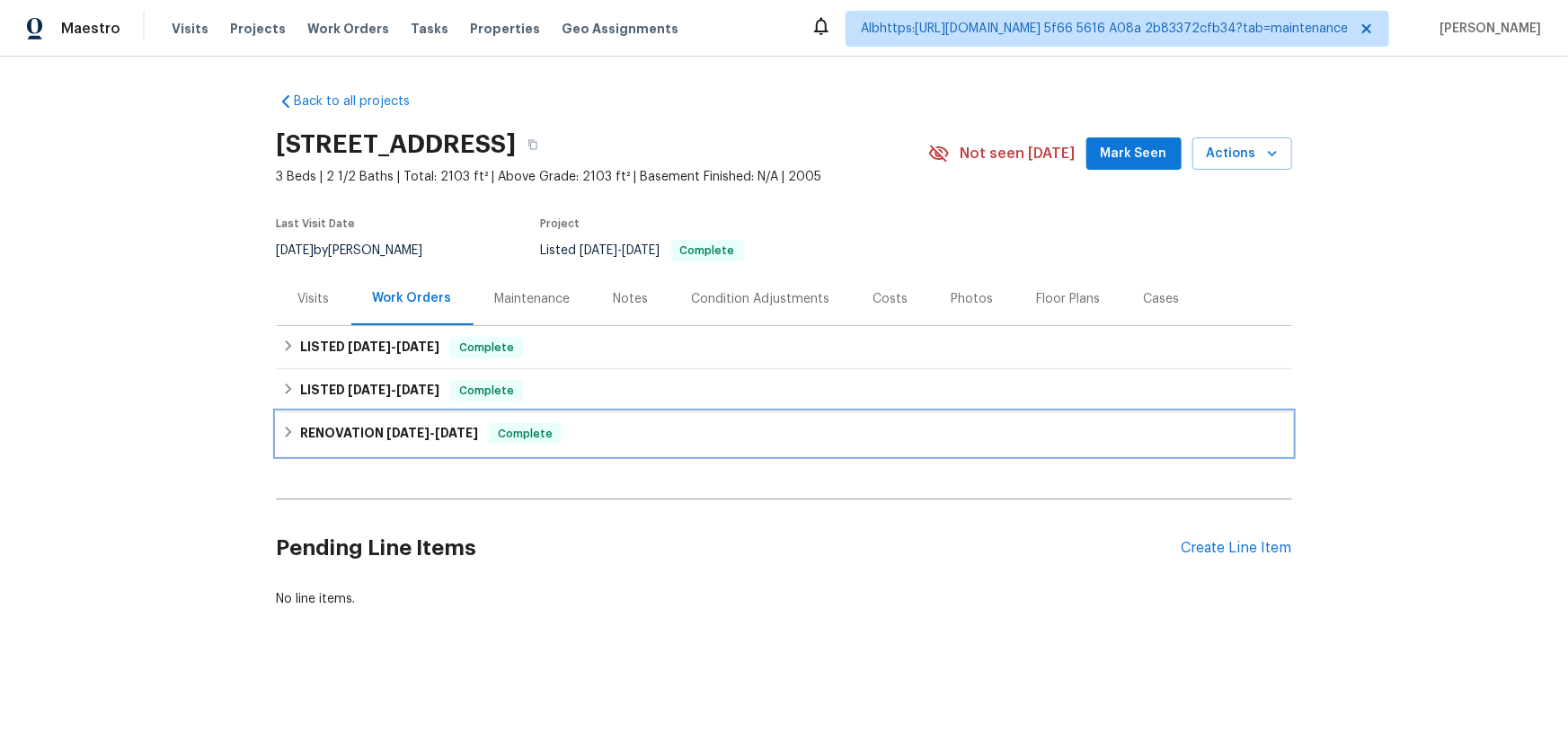
drag, startPoint x: 343, startPoint y: 429, endPoint x: 334, endPoint y: 378, distance: 51.8
click at [343, 429] on h6 "RENOVATION 8/11/25 - 8/20/25" at bounding box center [389, 434] width 178 height 21
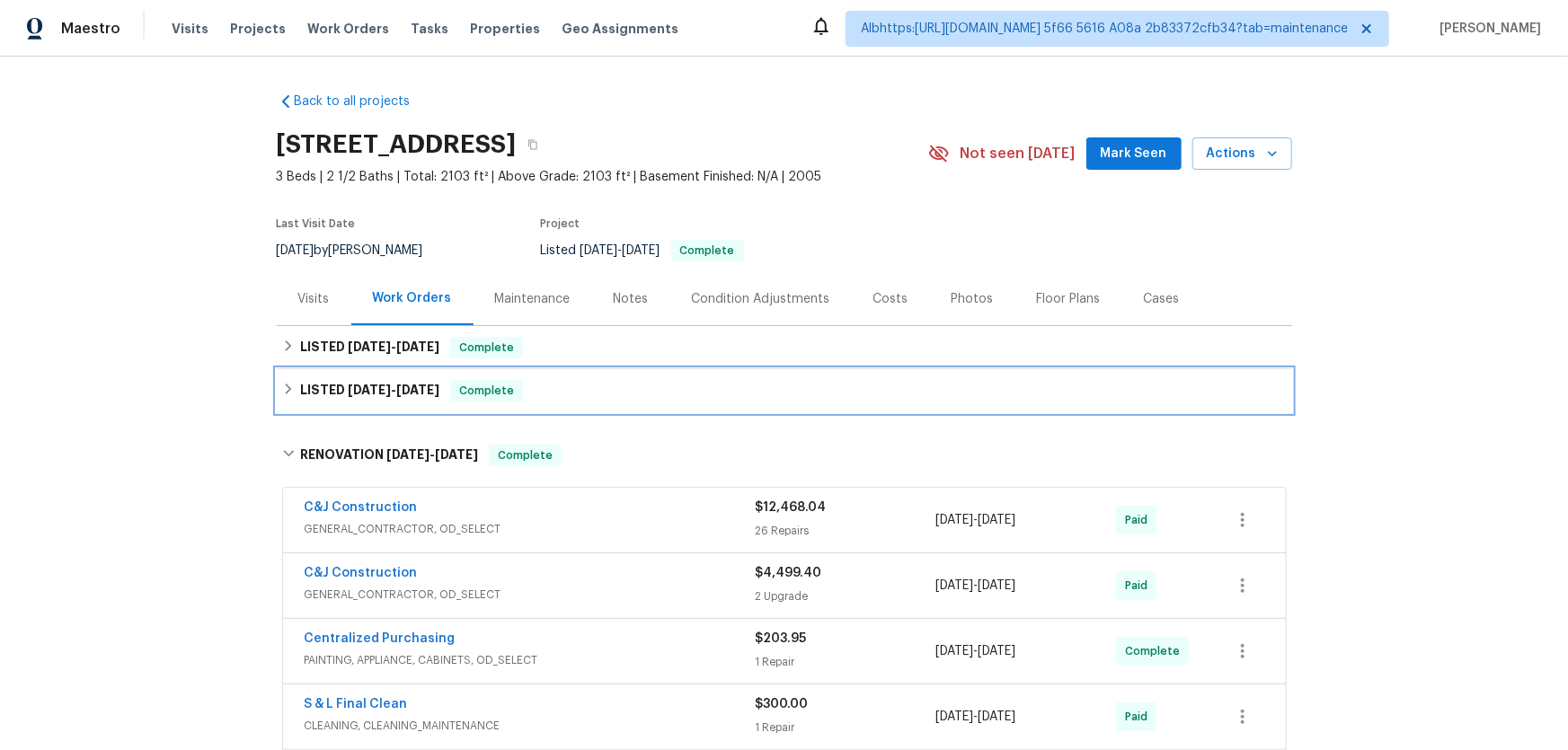
click at [340, 376] on div "LISTED 8/26/25 - 8/27/25 Complete" at bounding box center [784, 390] width 1015 height 43
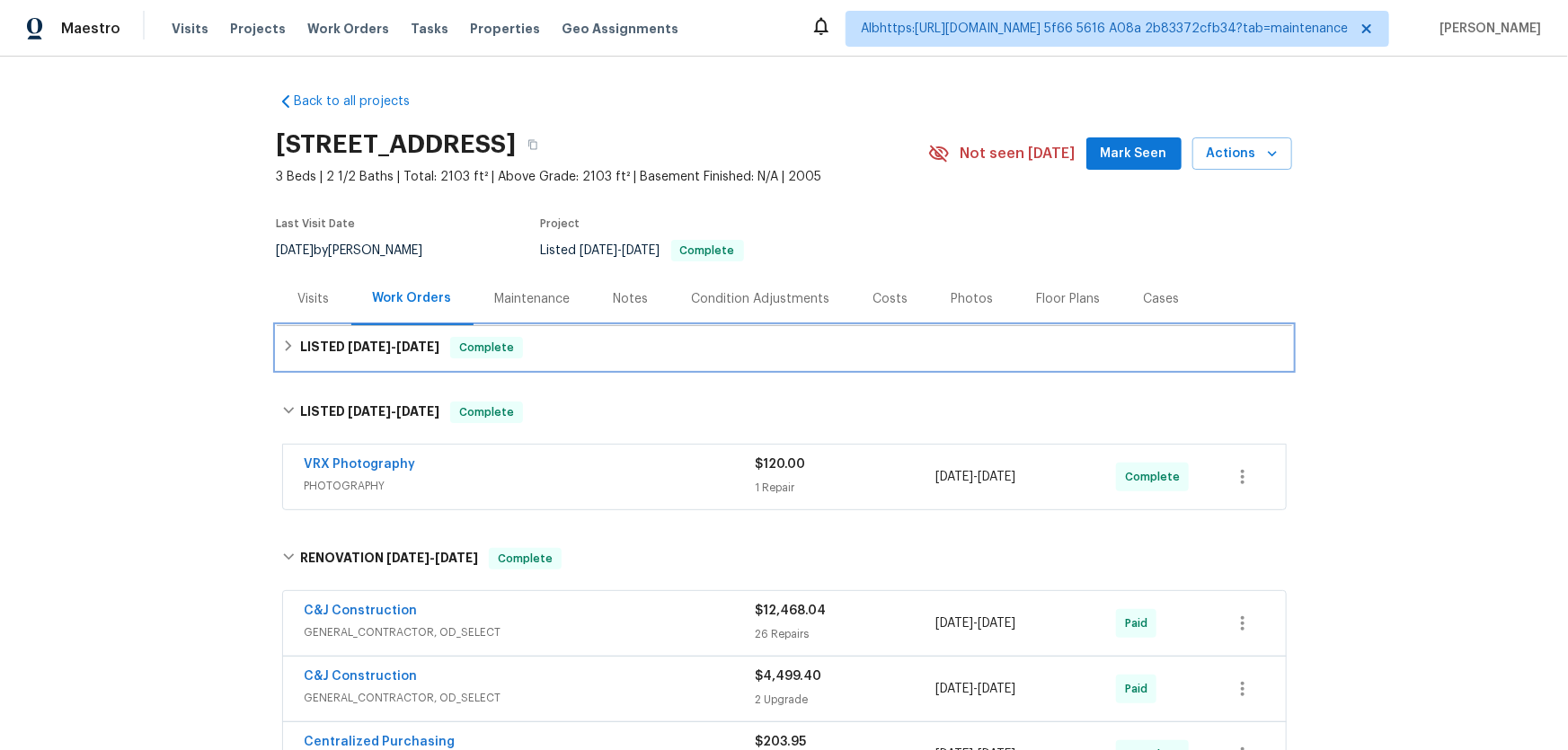
click at [359, 337] on h6 "LISTED 9/10/25 - 9/15/25" at bounding box center [369, 348] width 139 height 21
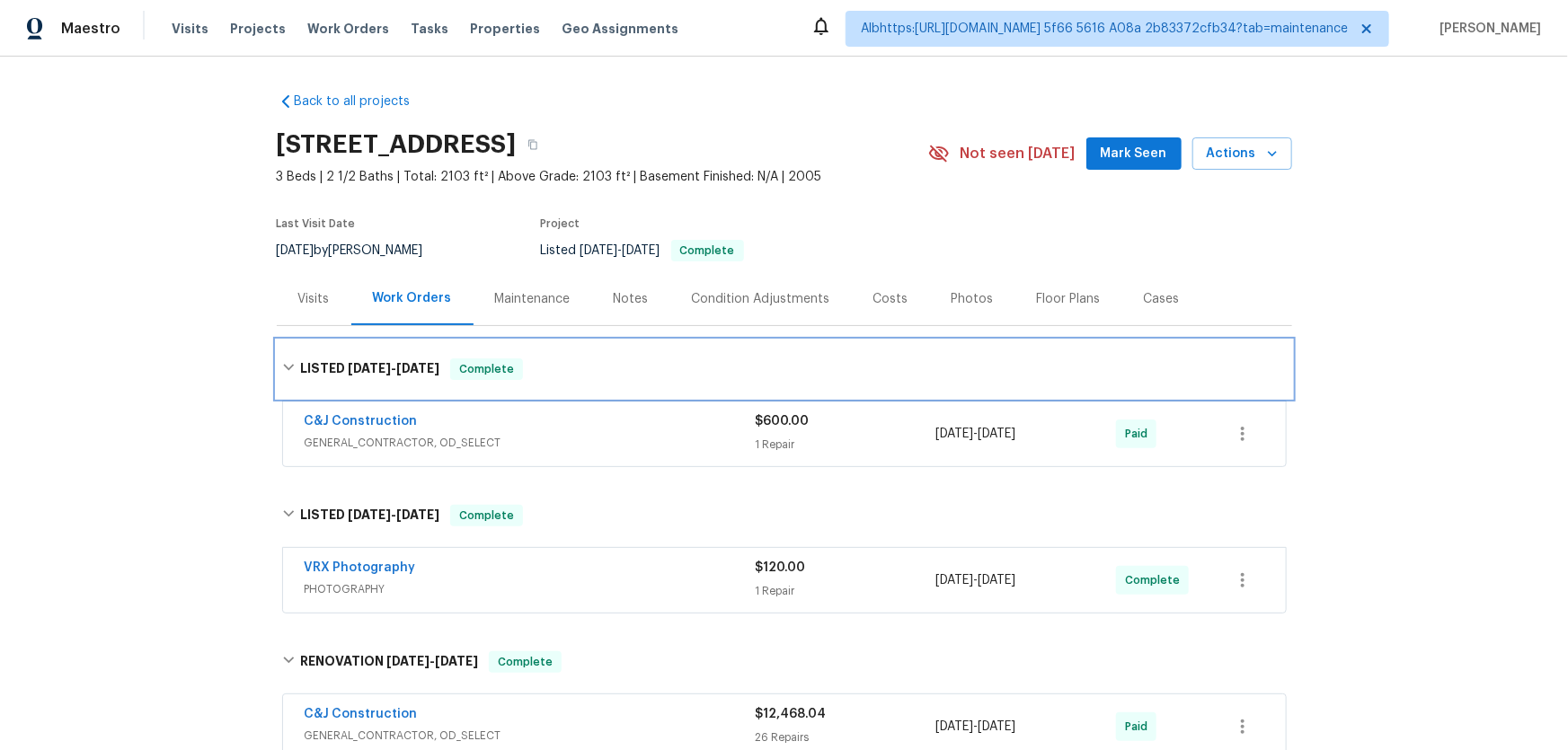
scroll to position [491, 0]
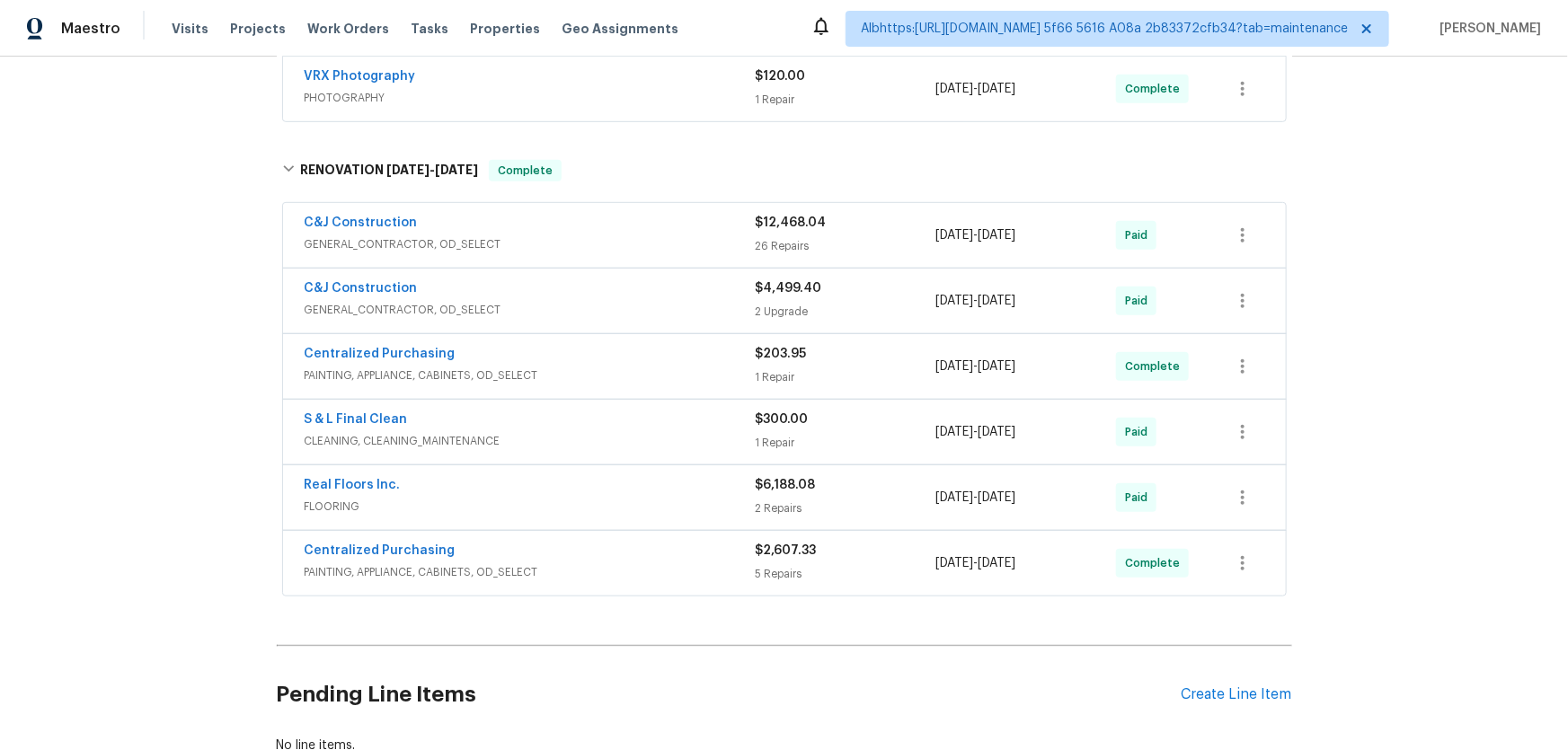
click at [185, 370] on div "Back to all projects 8062 Holland Park St, Chino, CA 91708 3 Beds | 2 1/2 Baths…" at bounding box center [784, 404] width 1568 height 694
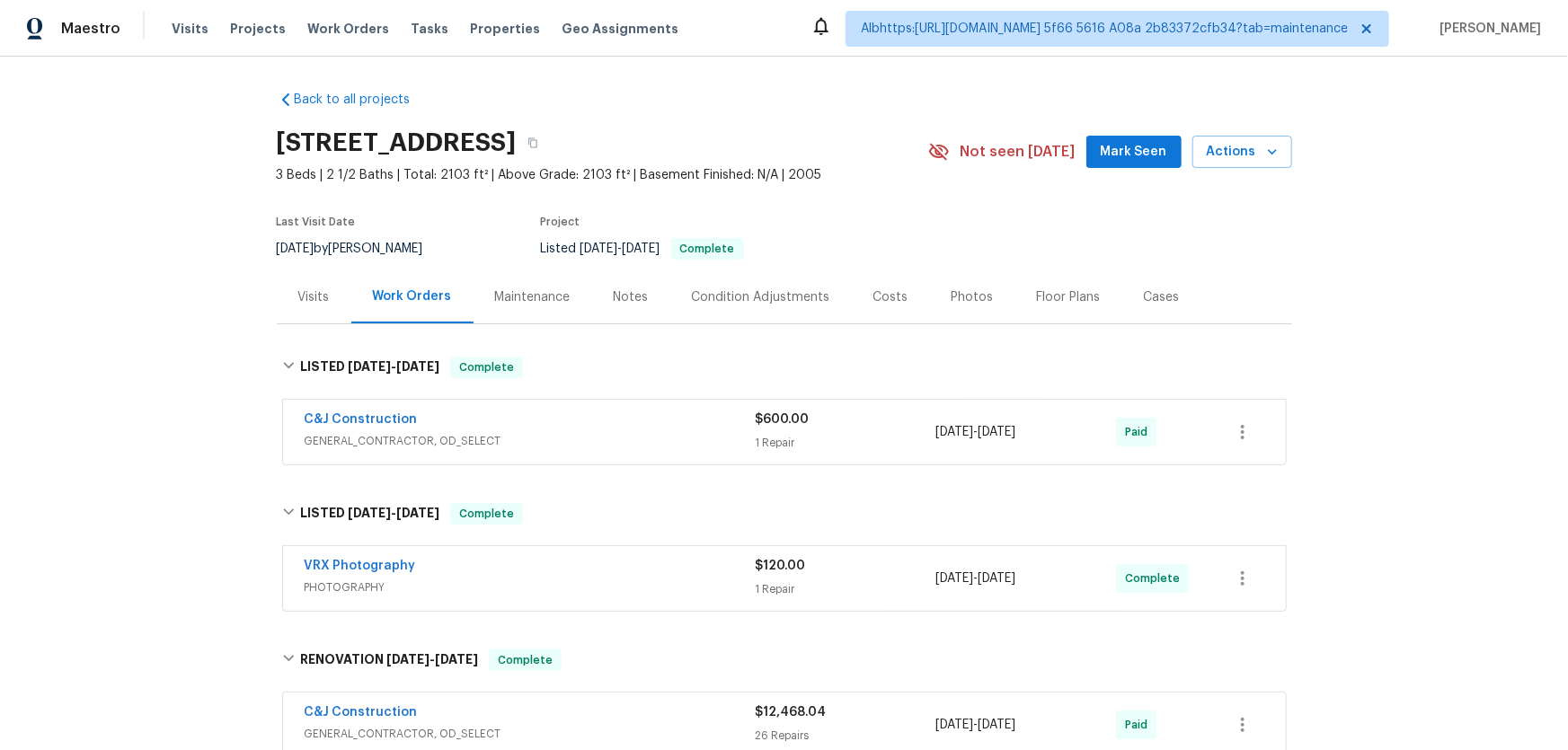
scroll to position [0, 0]
click at [204, 386] on div "Back to all projects 8062 Holland Park St, Chino, CA 91708 3 Beds | 2 1/2 Baths…" at bounding box center [784, 404] width 1568 height 694
click at [139, 411] on div "Back to all projects 8062 Holland Park St, Chino, CA 91708 3 Beds | 2 1/2 Baths…" at bounding box center [784, 404] width 1568 height 694
click at [297, 287] on div "Visits" at bounding box center [313, 299] width 74 height 53
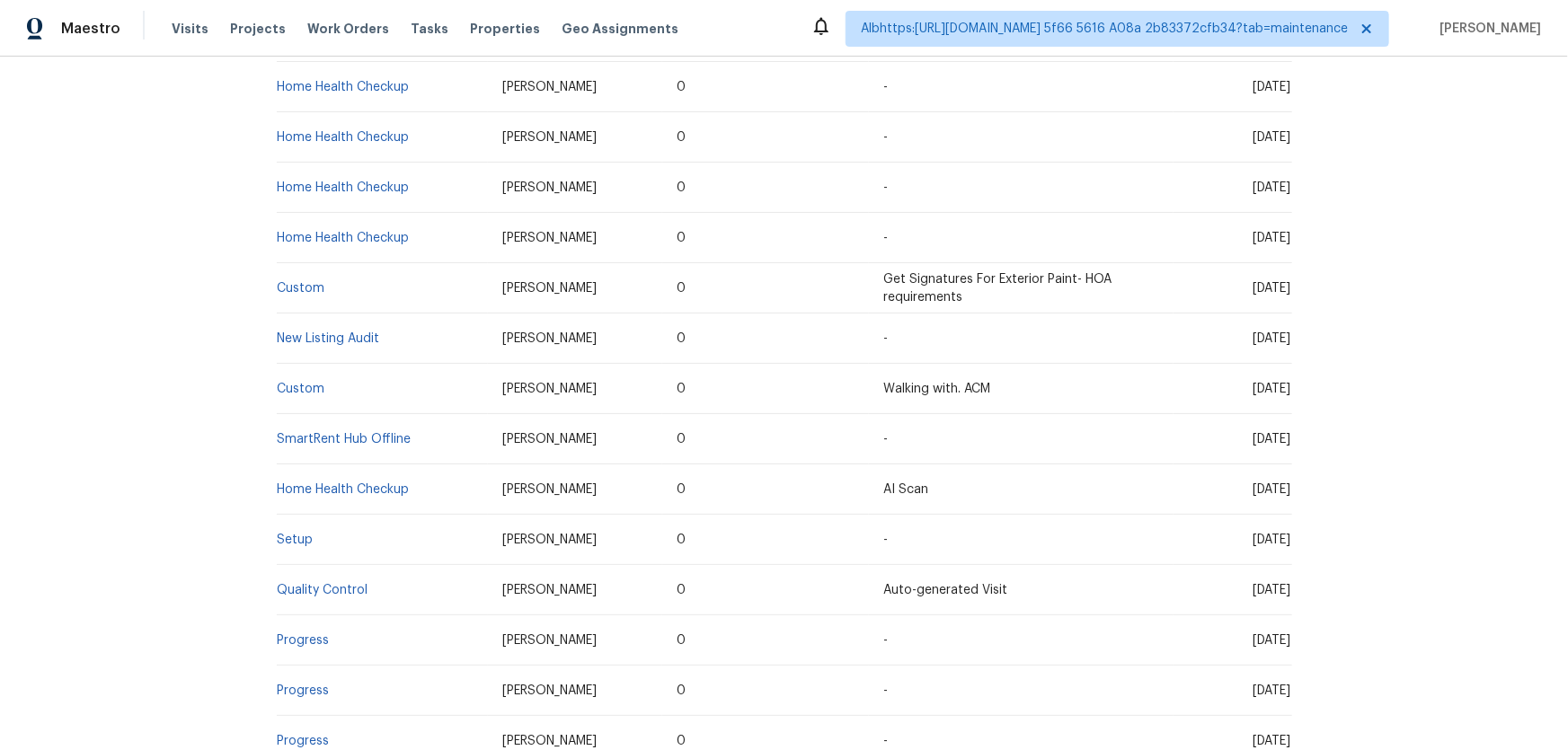
scroll to position [653, 0]
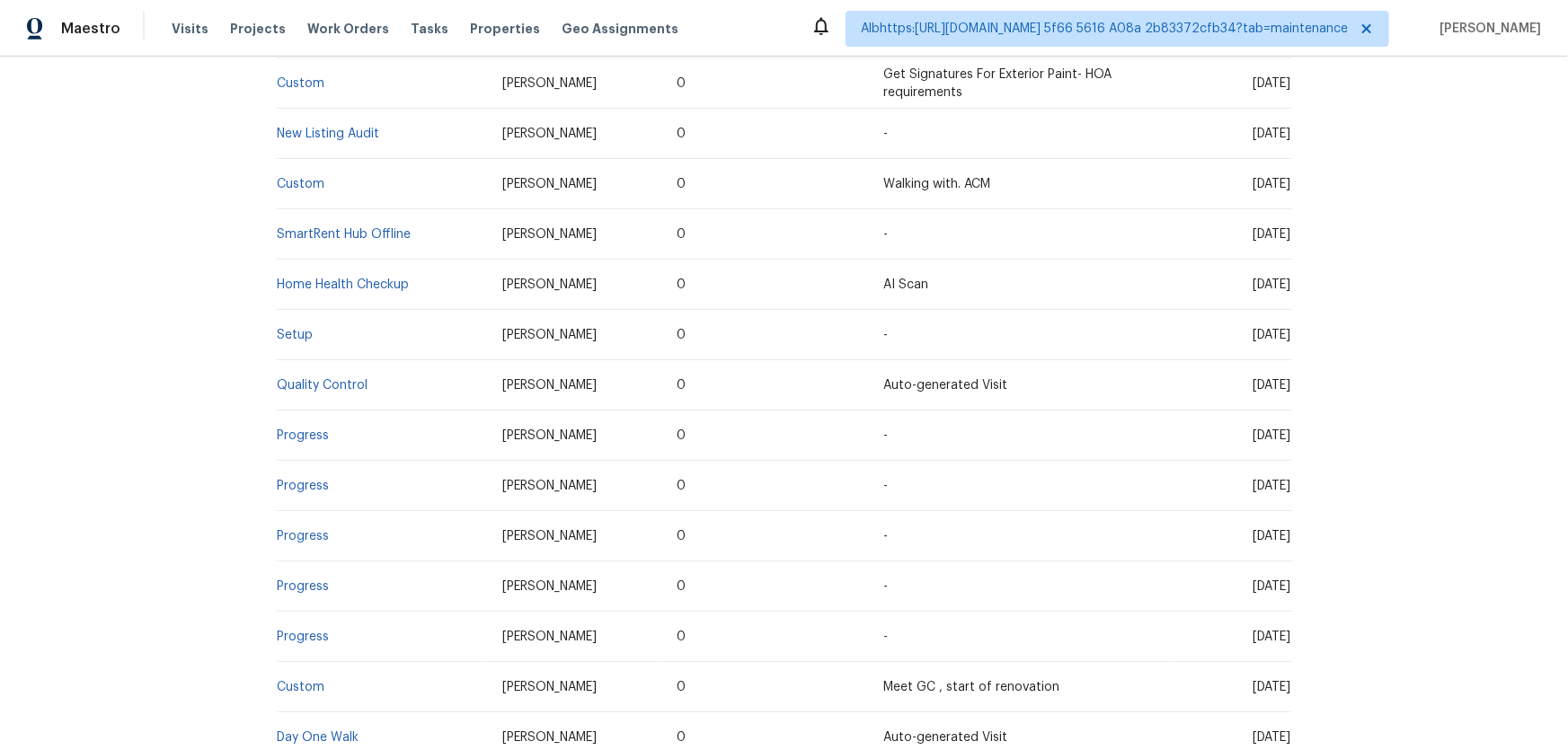
click at [296, 341] on td "Setup" at bounding box center [382, 335] width 212 height 50
click at [294, 338] on link "Setup" at bounding box center [295, 334] width 36 height 13
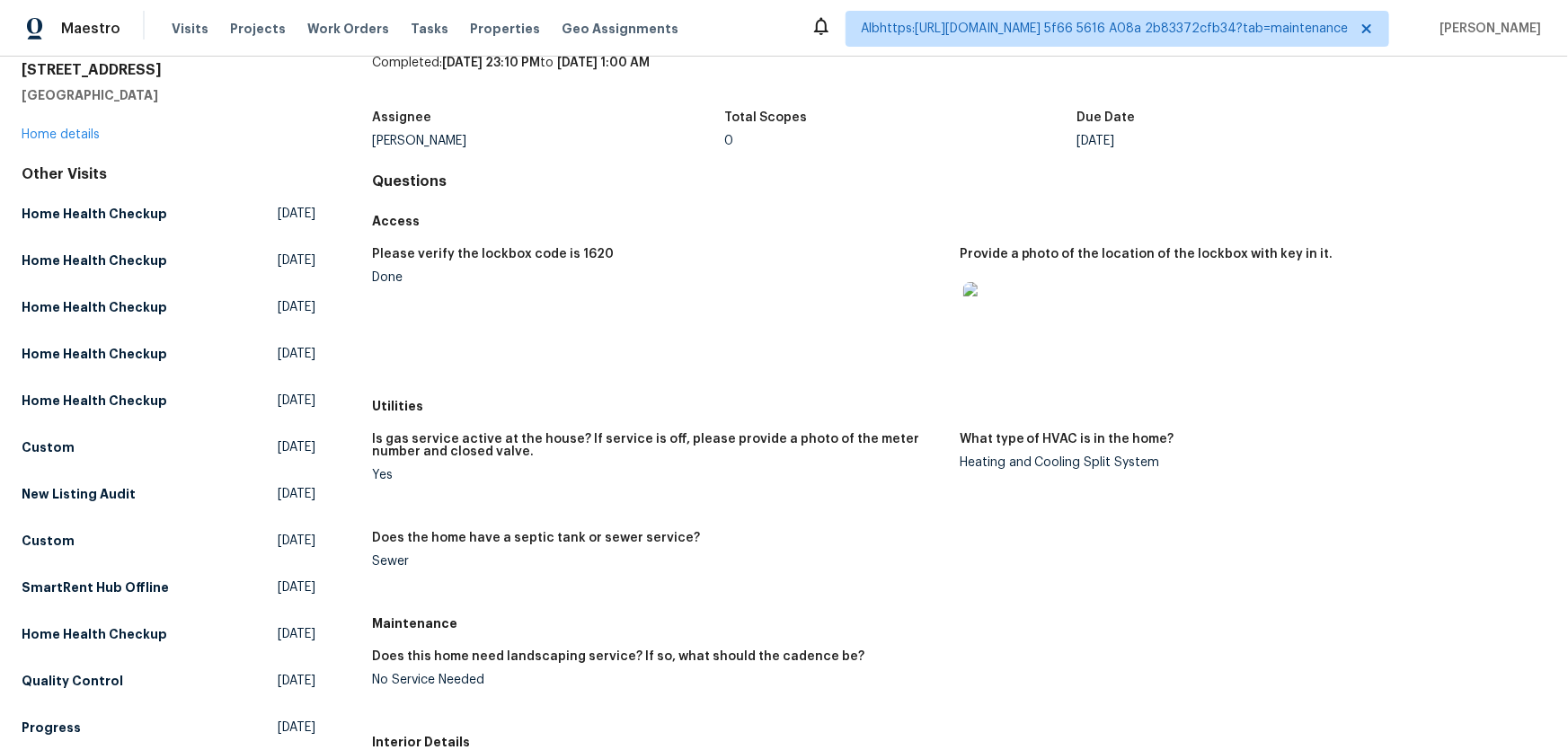
scroll to position [245, 0]
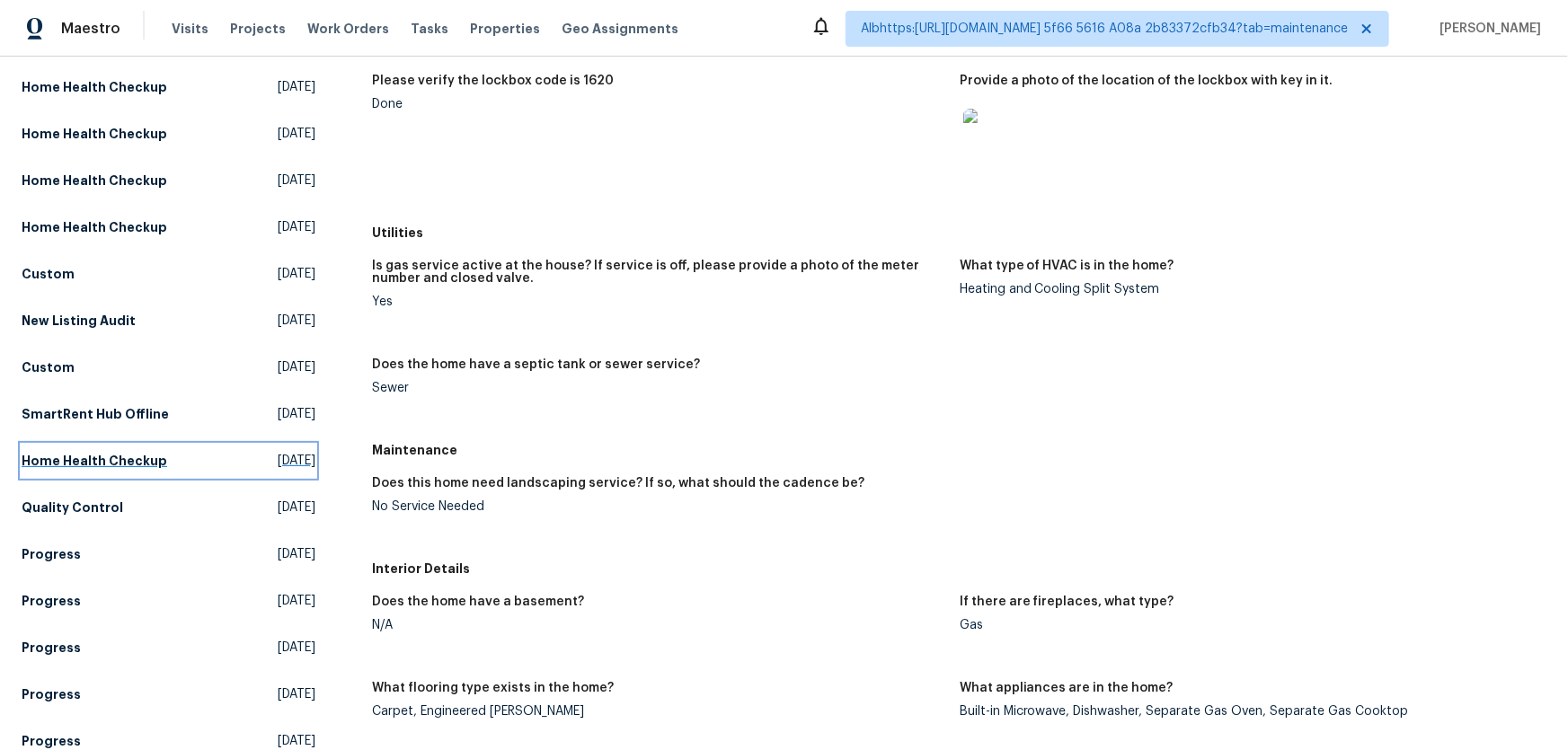
click at [166, 457] on link "Home Health Checkup Mon, Aug 25 2025" at bounding box center [168, 460] width 294 height 32
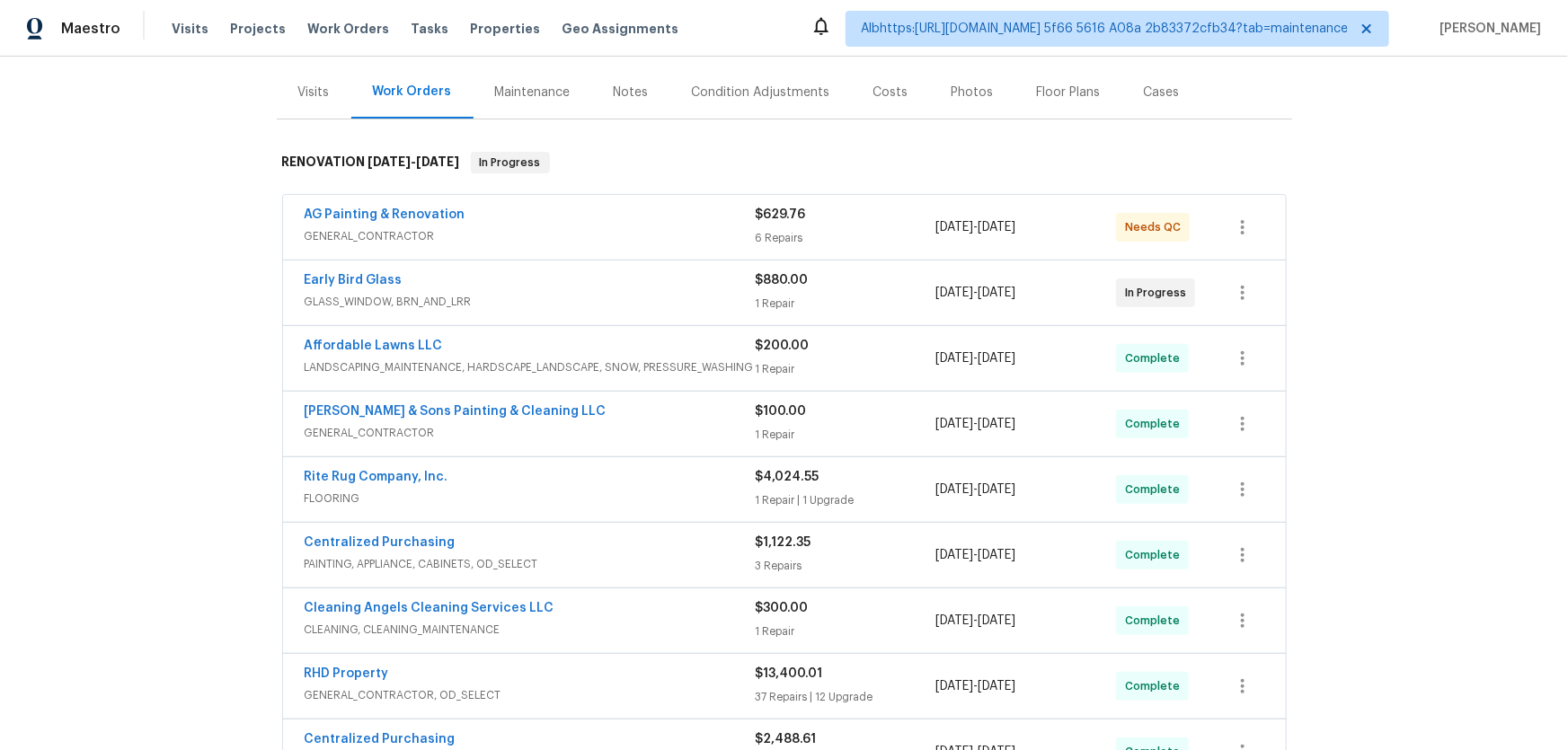
scroll to position [571, 0]
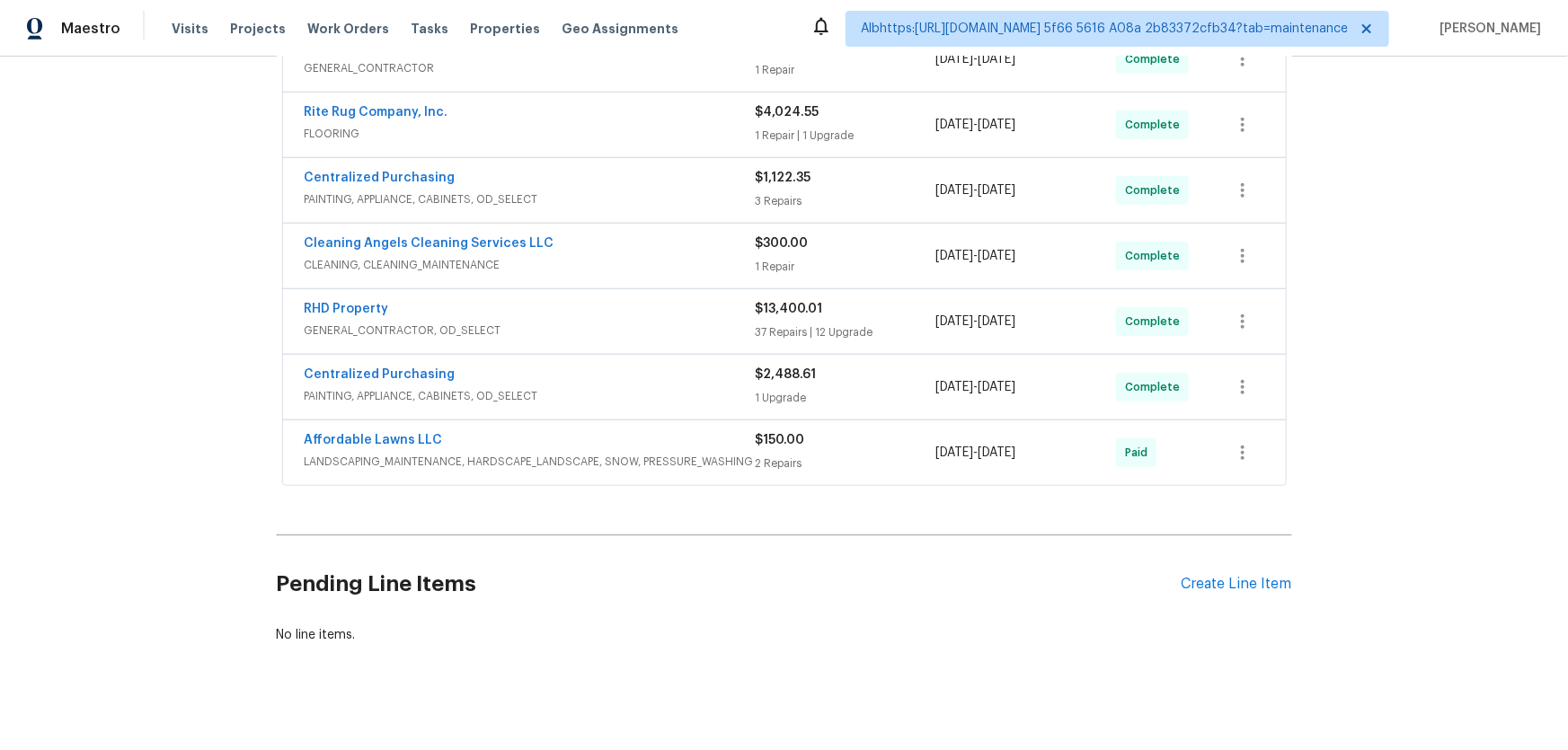
click at [239, 389] on div "Back to all projects 1340 Beacon Village Dr, Raleigh, NC 27604 3 Beds | 2 Baths…" at bounding box center [784, 404] width 1568 height 694
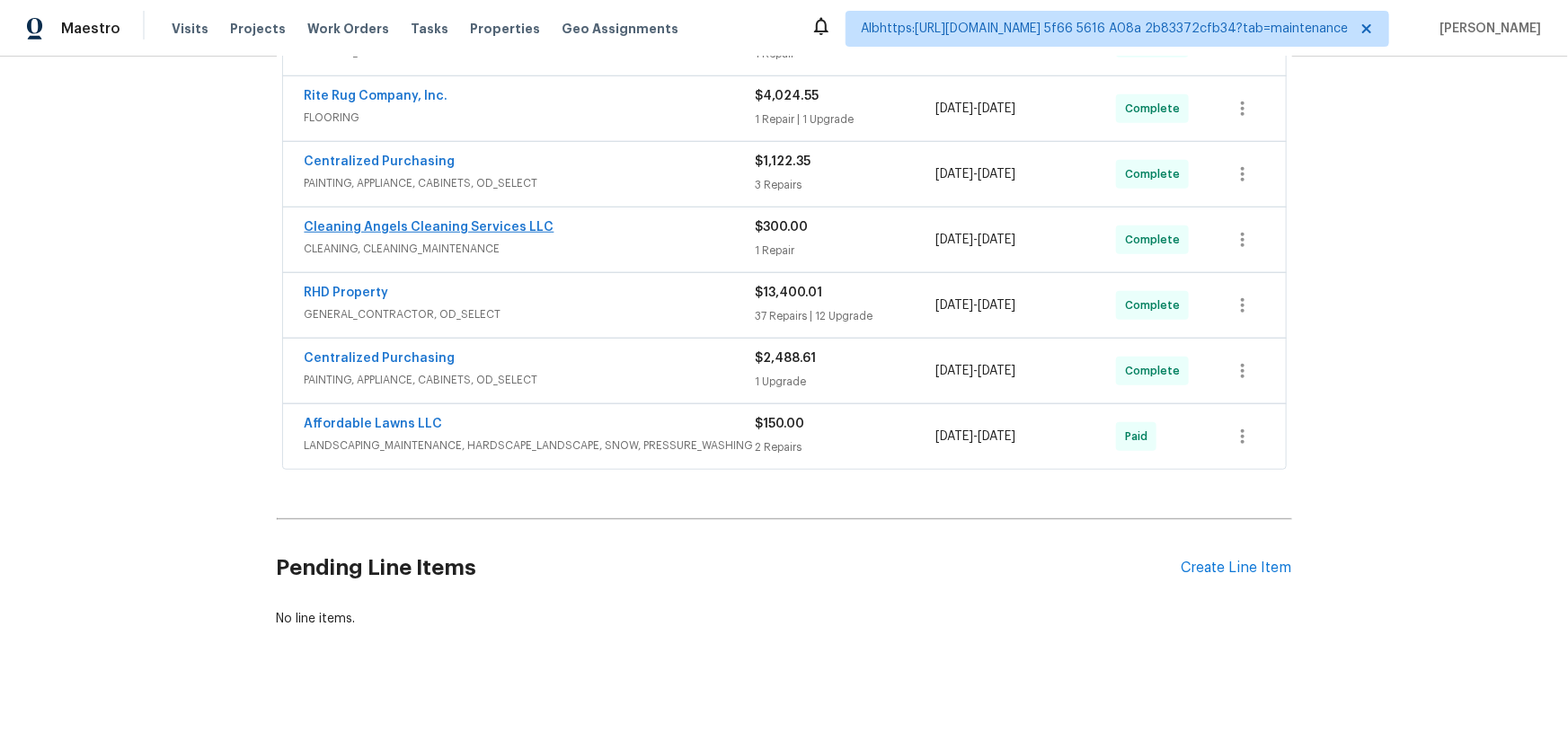
scroll to position [351, 0]
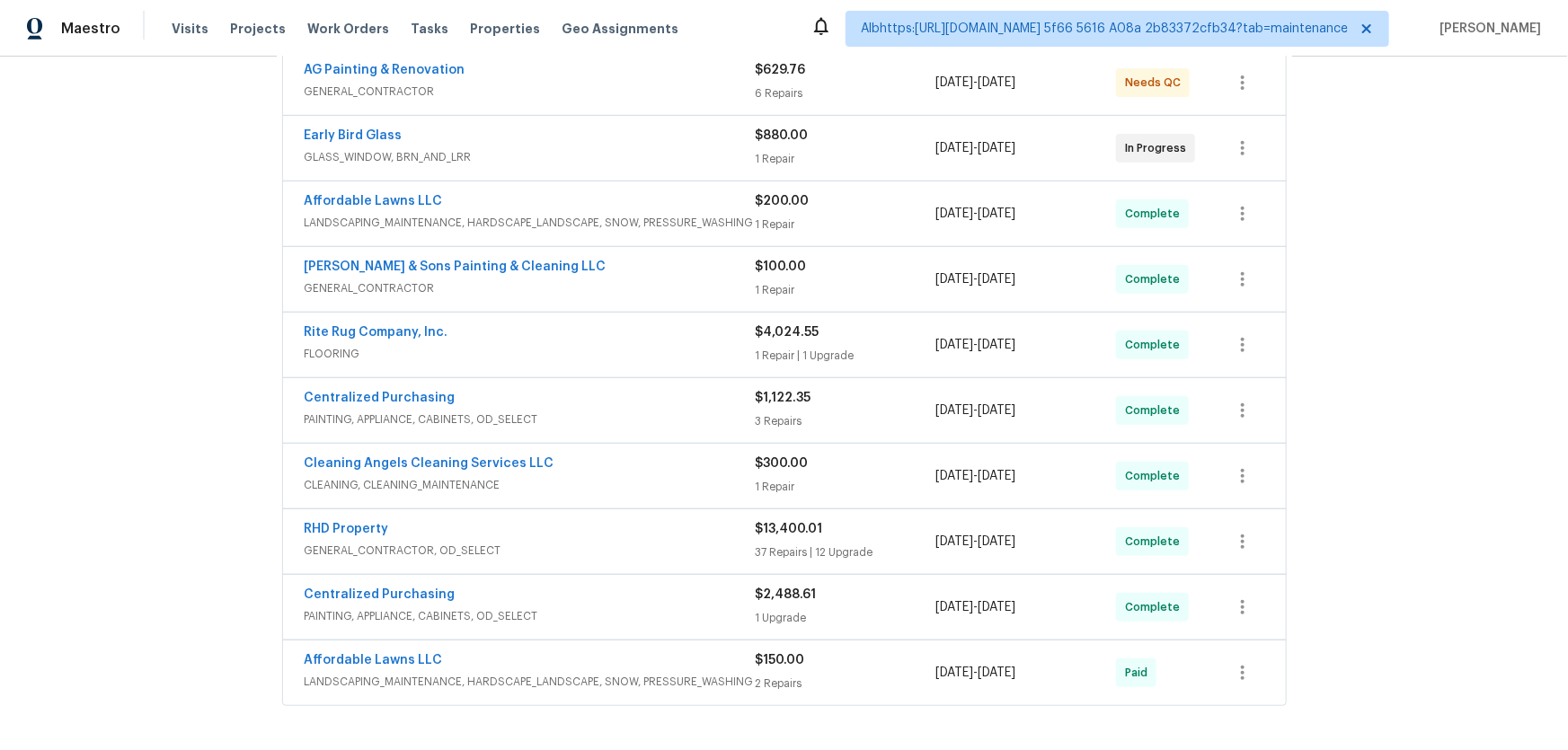
click at [178, 384] on div "Back to all projects 1340 Beacon Village Dr, Raleigh, NC 27604 3 Beds | 2 Baths…" at bounding box center [784, 404] width 1568 height 694
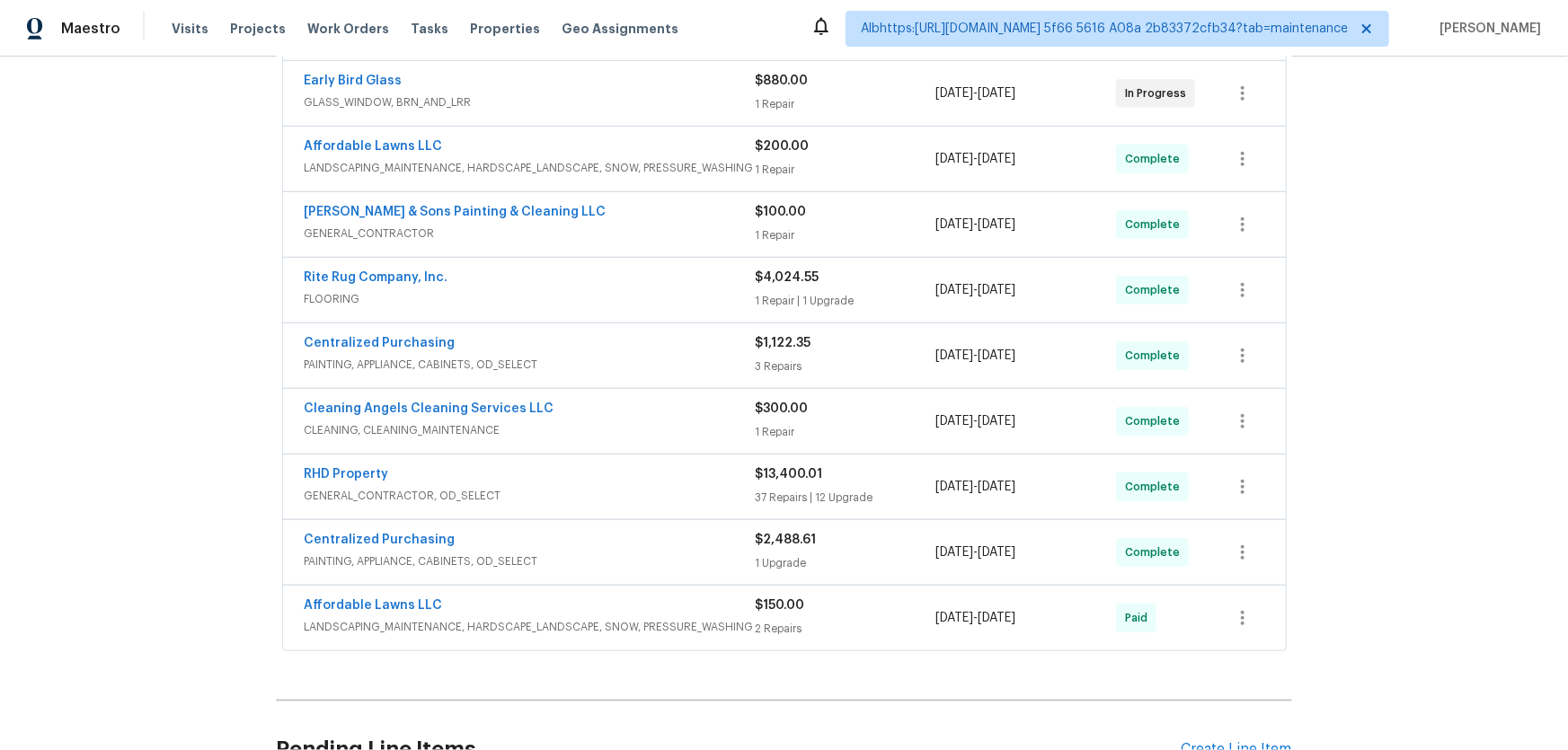
scroll to position [433, 0]
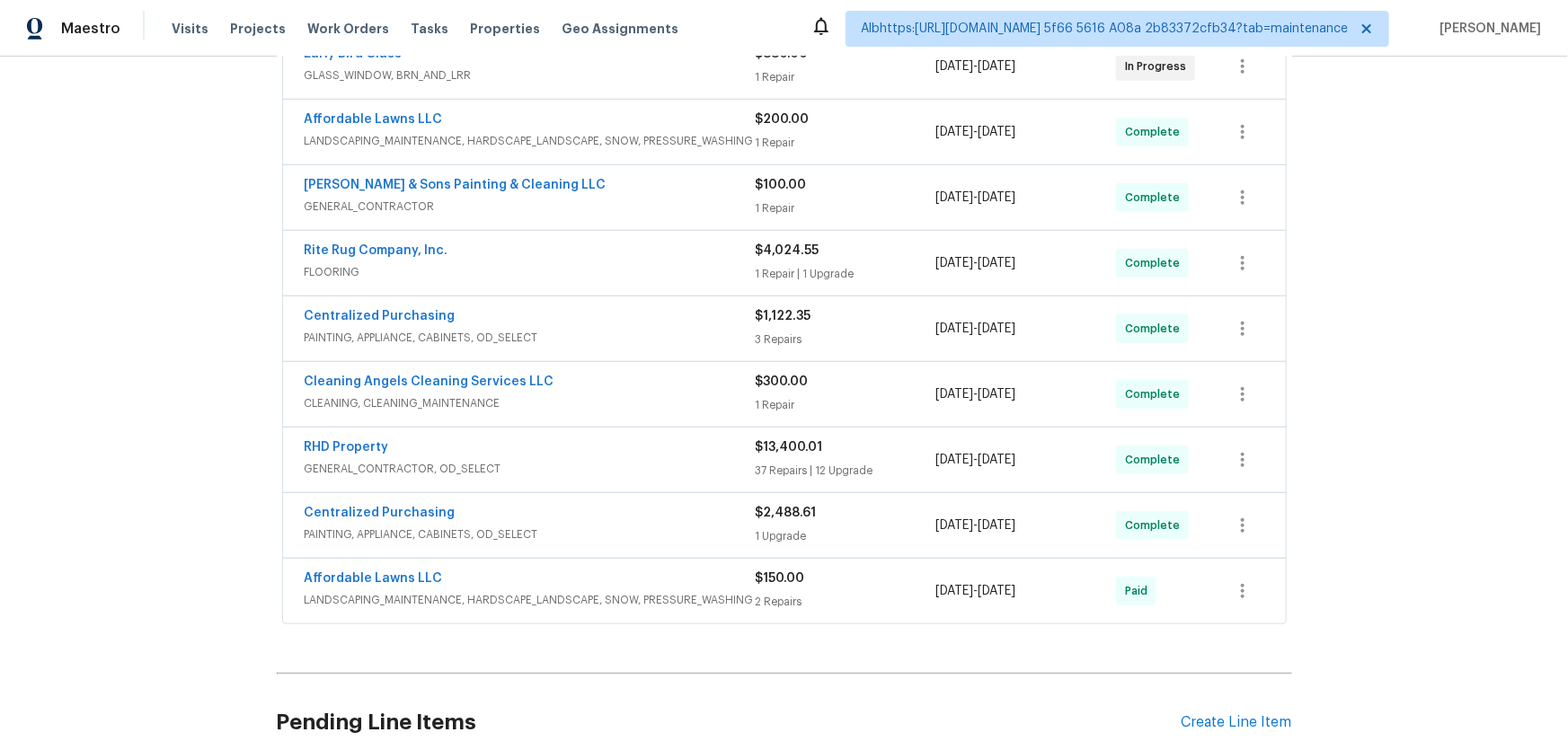
click at [116, 478] on div "Back to all projects 1340 Beacon Village Dr, Raleigh, NC 27604 3 Beds | 2 Baths…" at bounding box center [784, 404] width 1568 height 694
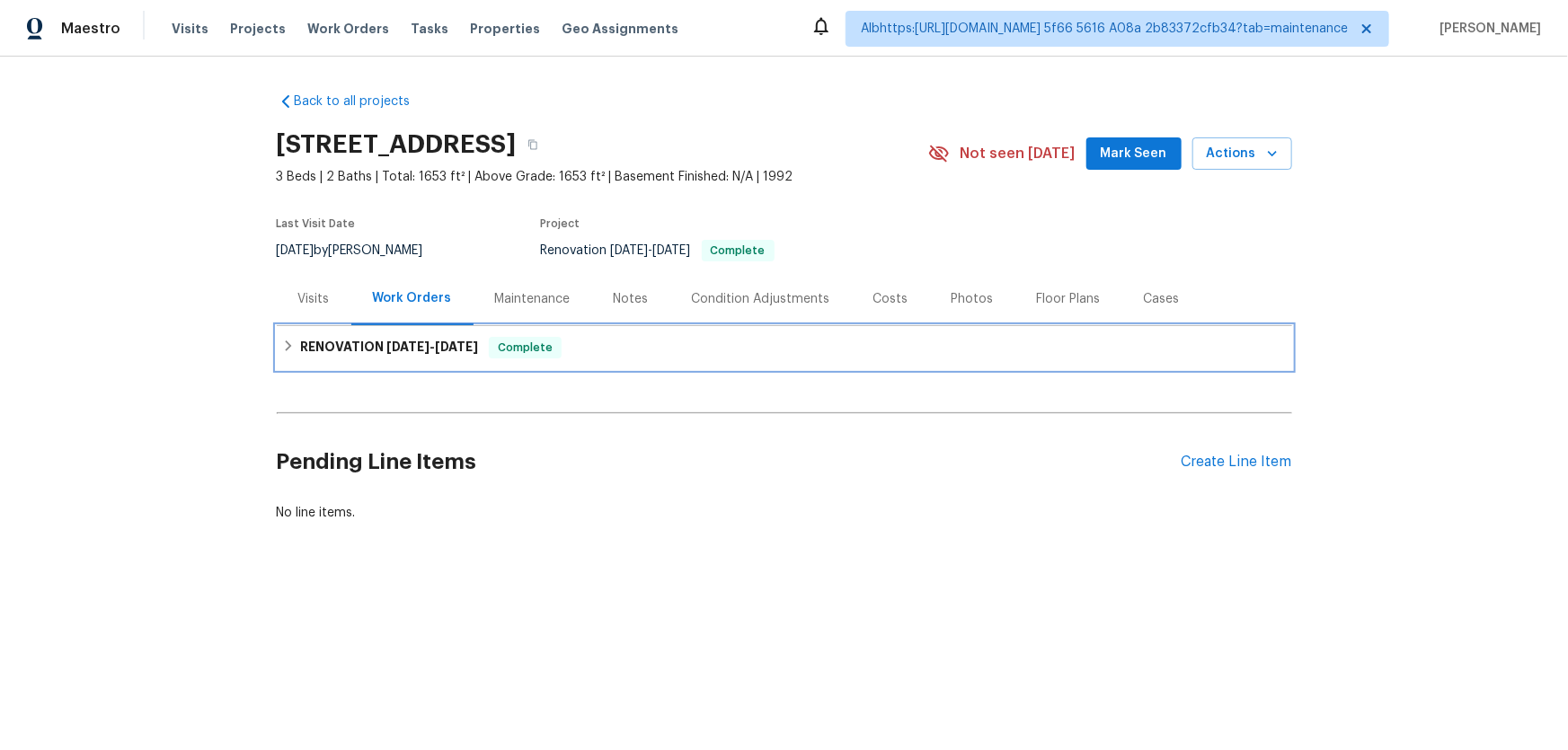
click at [366, 361] on div "RENOVATION [DATE] - [DATE] Complete" at bounding box center [784, 347] width 1015 height 43
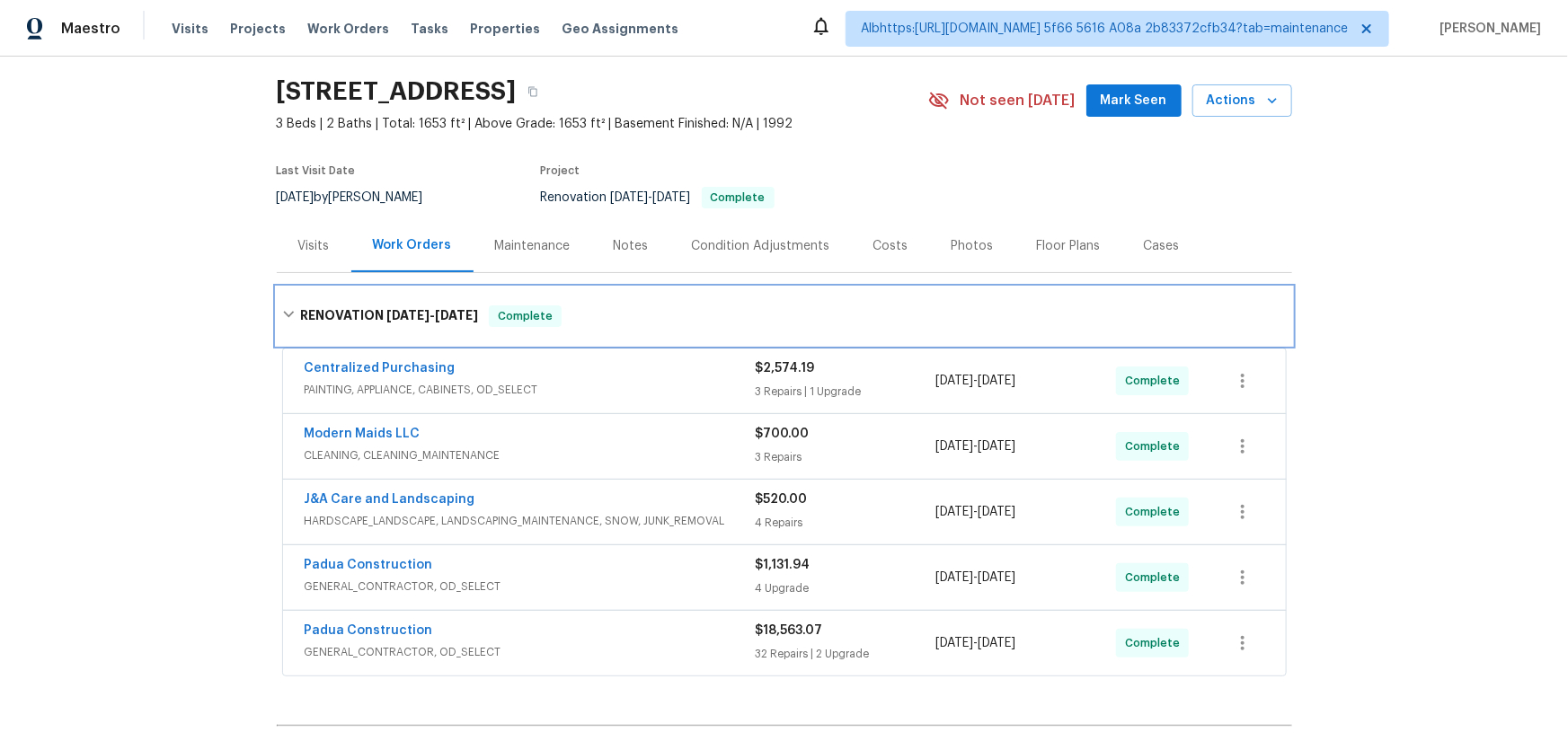
scroll to position [81, 0]
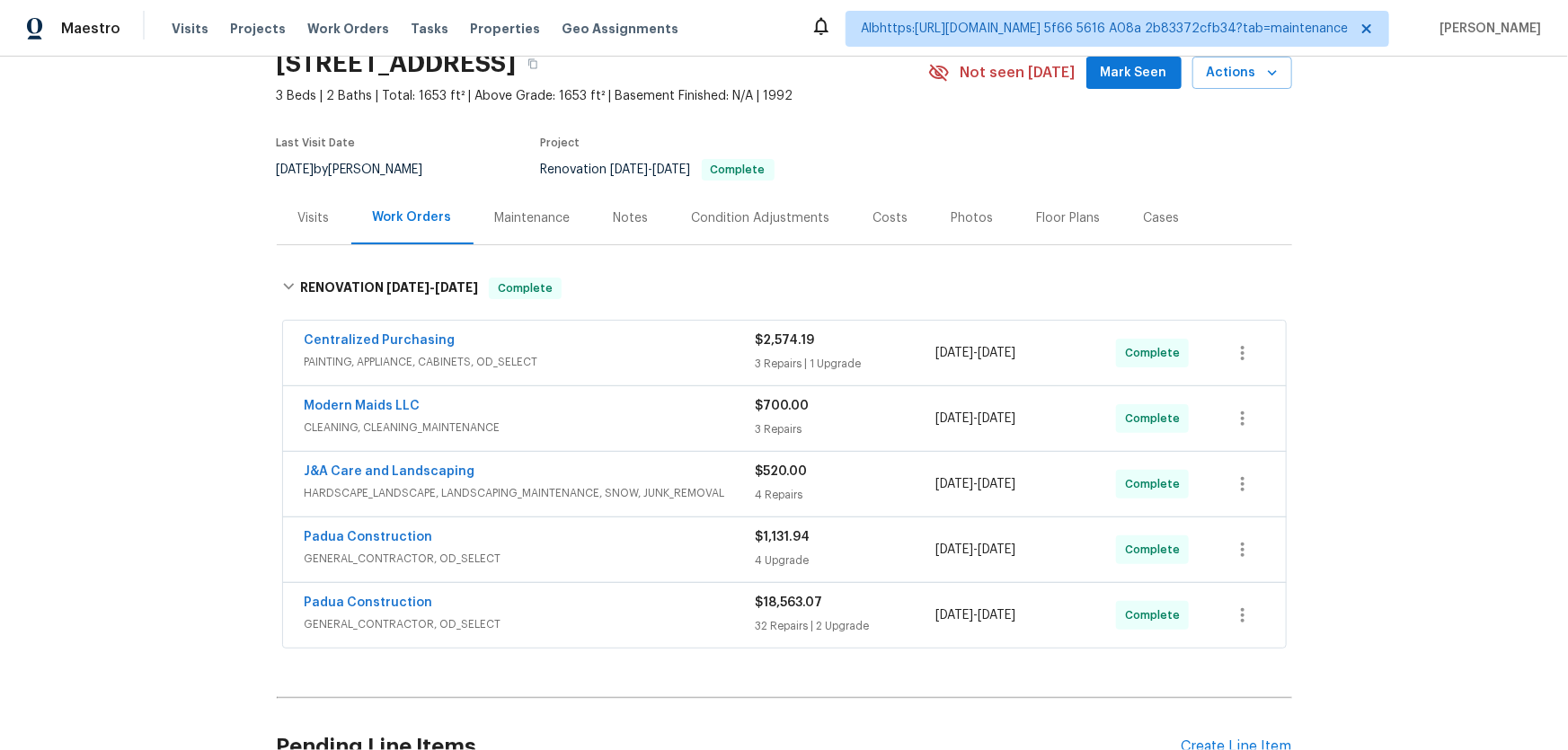
click at [163, 422] on div "Back to all projects [STREET_ADDRESS] 3 Beds | 2 Baths | Total: 1653 ft² | Abov…" at bounding box center [784, 404] width 1568 height 694
click at [140, 287] on div "Back to all projects [STREET_ADDRESS] 3 Beds | 2 Baths | Total: 1653 ft² | Abov…" at bounding box center [784, 404] width 1568 height 694
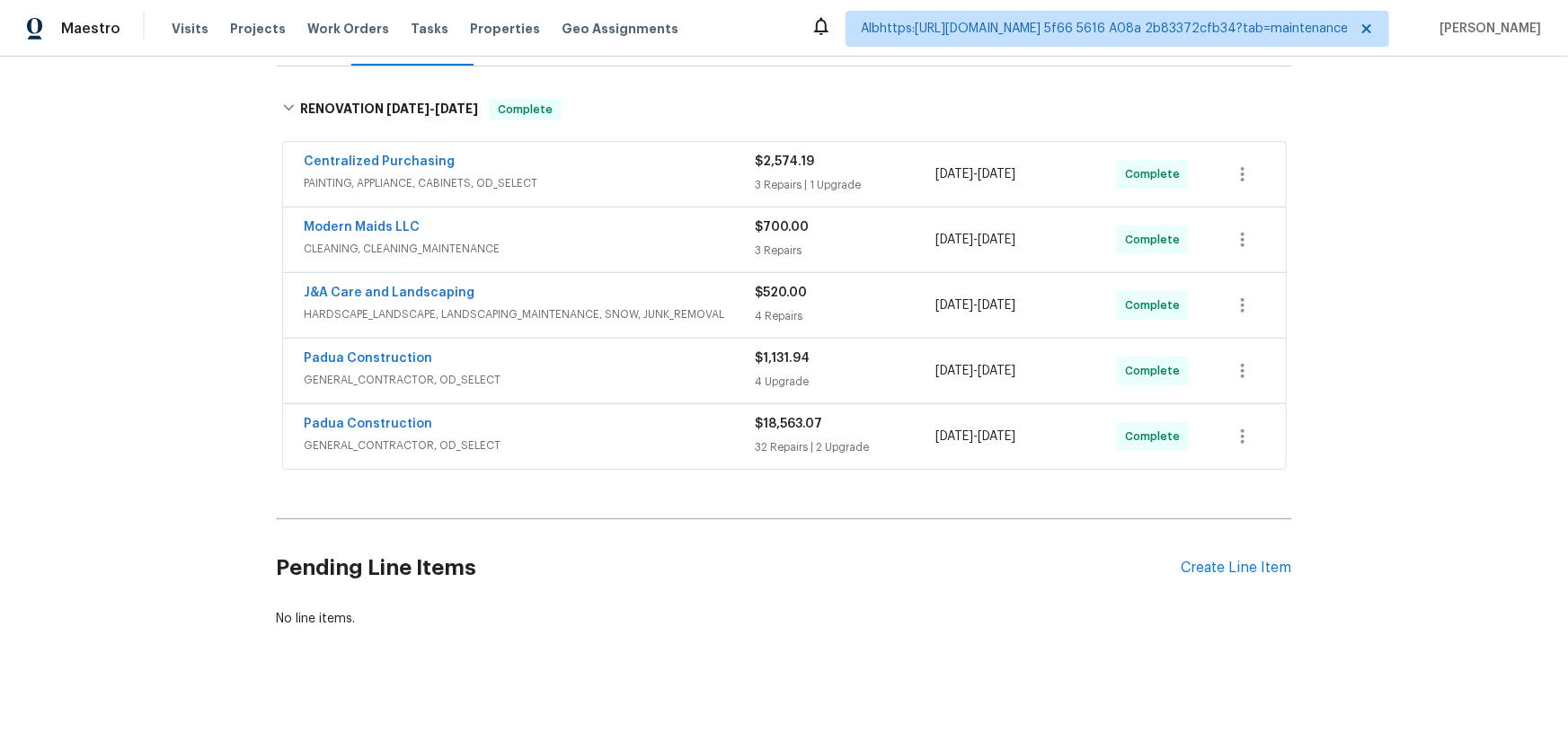
click at [201, 346] on div "Back to all projects [STREET_ADDRESS] 3 Beds | 2 Baths | Total: 1653 ft² | Abov…" at bounding box center [784, 404] width 1568 height 694
